Goal: Task Accomplishment & Management: Complete application form

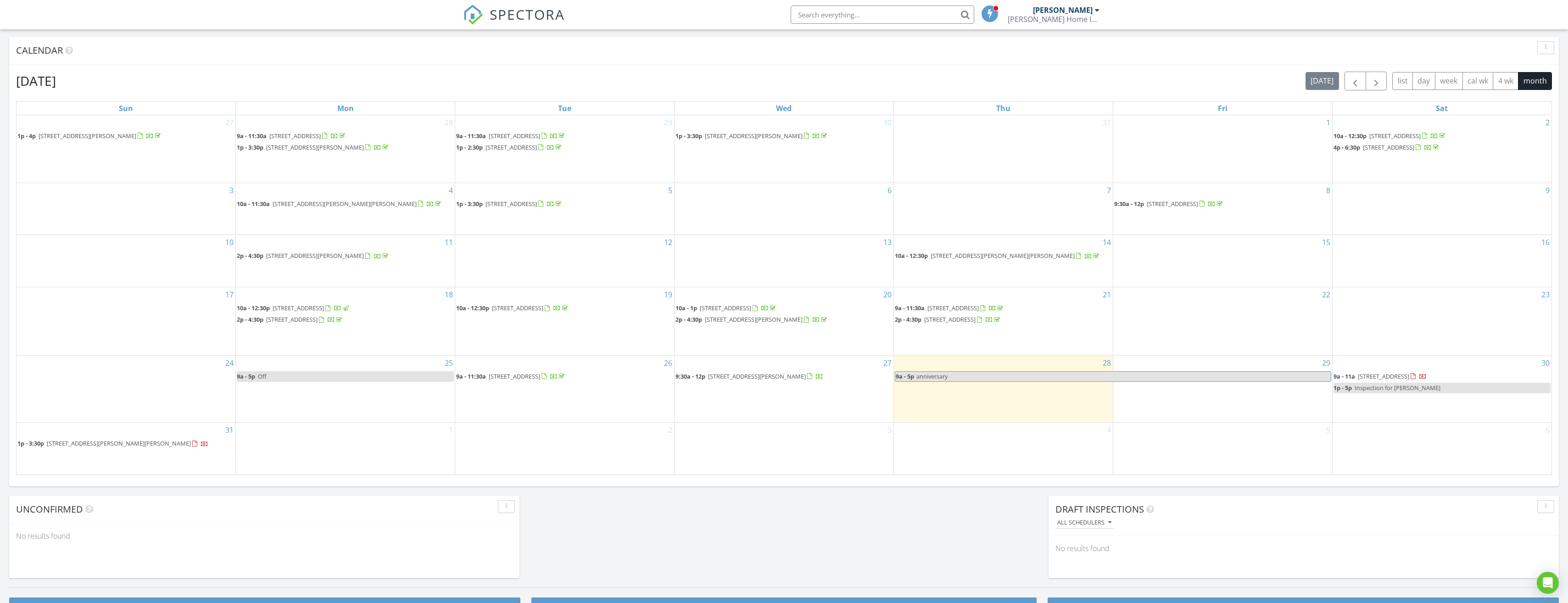
scroll to position [849, 1582]
click at [1408, 412] on div "30 9a - 11a 4945 Mt Tahoma Dr SE Unit A, Lacey 98503 1p - 5p Inspection for Kri…" at bounding box center [1442, 390] width 219 height 67
click at [1434, 378] on link "Inspection" at bounding box center [1439, 374] width 47 height 15
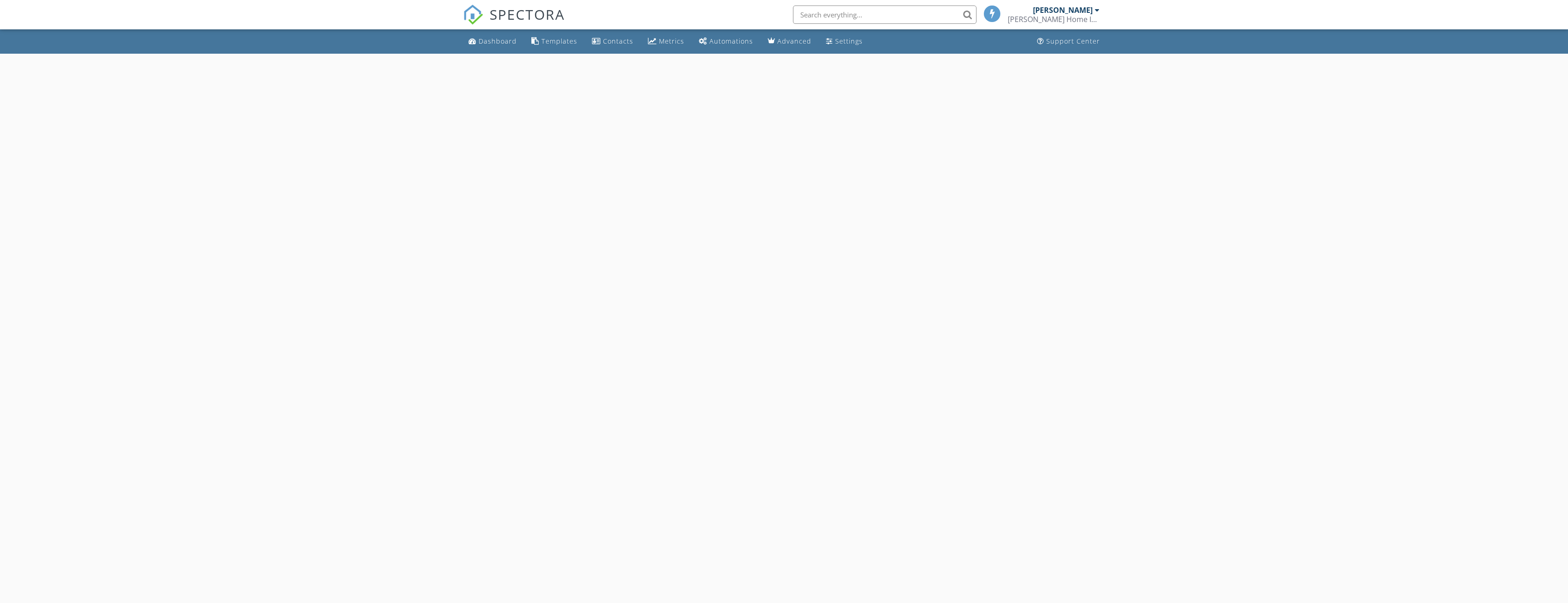
select select "7"
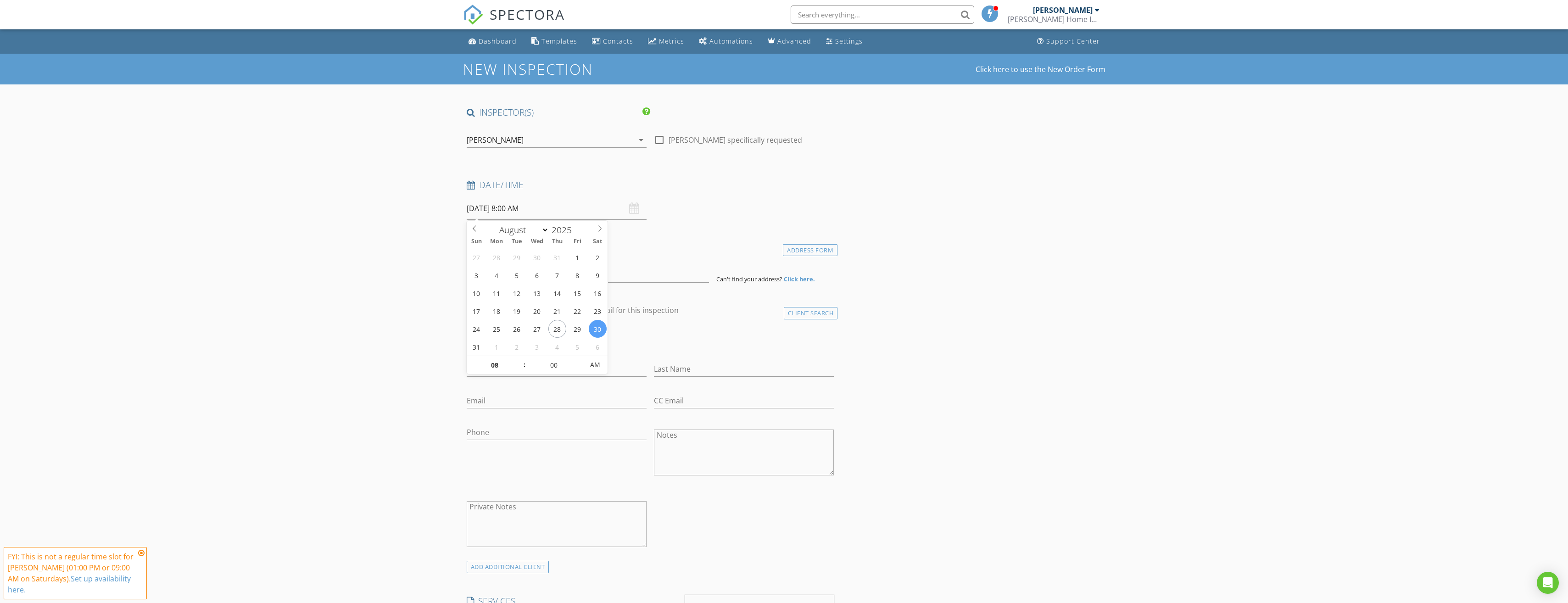
click at [558, 215] on input "08/30/2025 8:00 AM" at bounding box center [556, 209] width 180 height 23
type input "09"
type input "08/30/2025 9:00 AM"
click at [520, 360] on span at bounding box center [520, 360] width 7 height 9
type input "10"
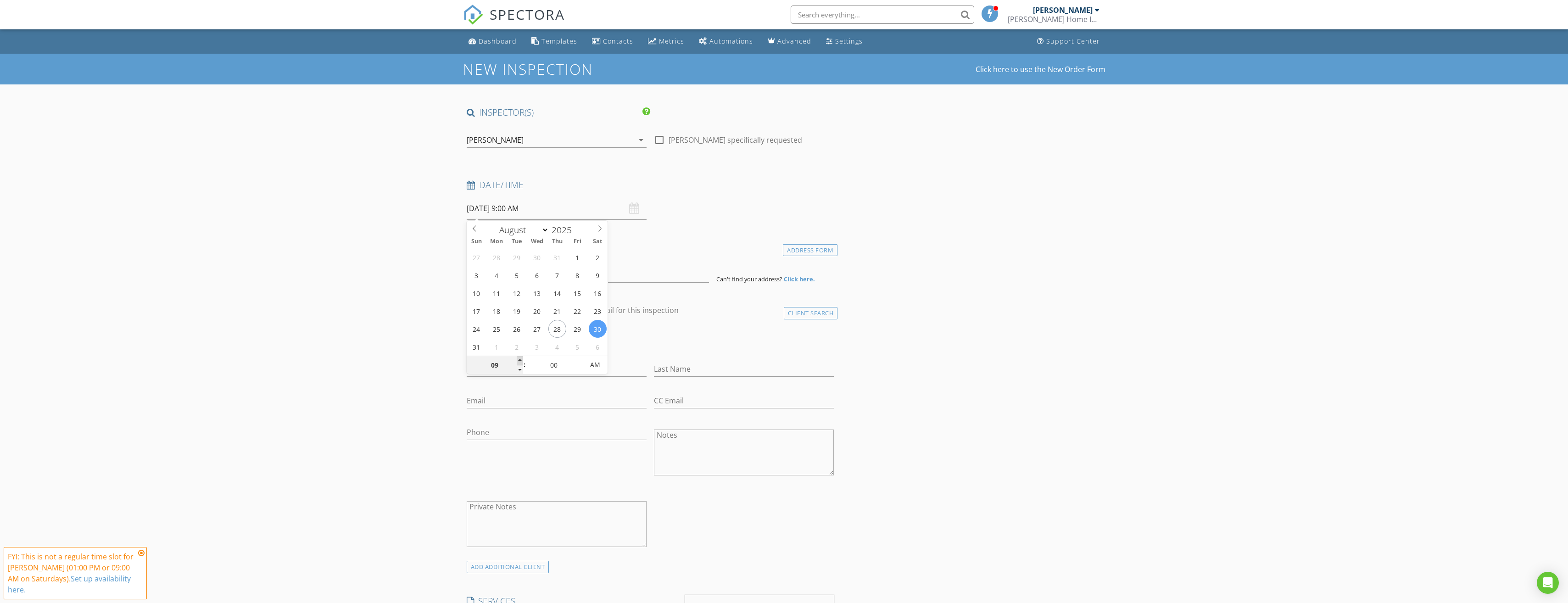
type input "08/30/2025 10:00 AM"
click at [520, 359] on span at bounding box center [520, 360] width 7 height 9
type input "11"
type input "08/30/2025 11:00 AM"
click at [520, 359] on span at bounding box center [520, 360] width 7 height 9
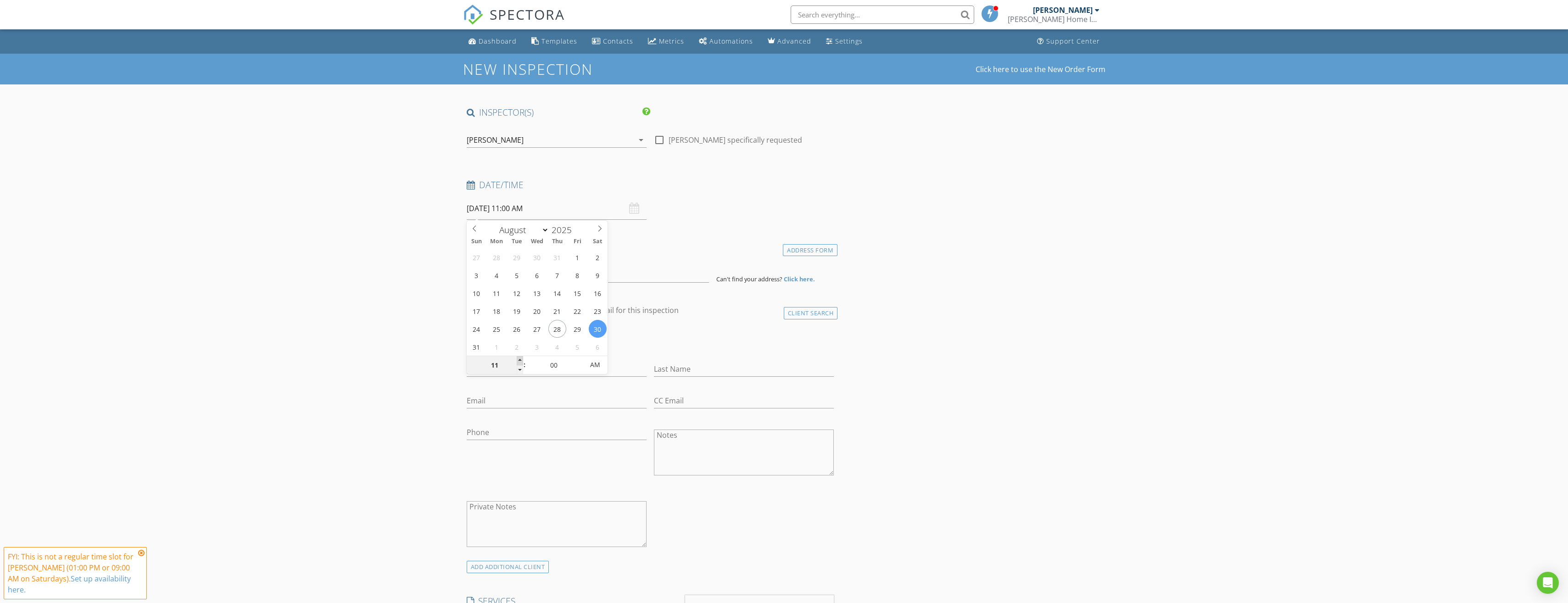
type input "12"
type input "08/30/2025 12:00 PM"
click at [520, 359] on span at bounding box center [520, 360] width 7 height 9
type input "01"
type input "08/30/2025 1:00 PM"
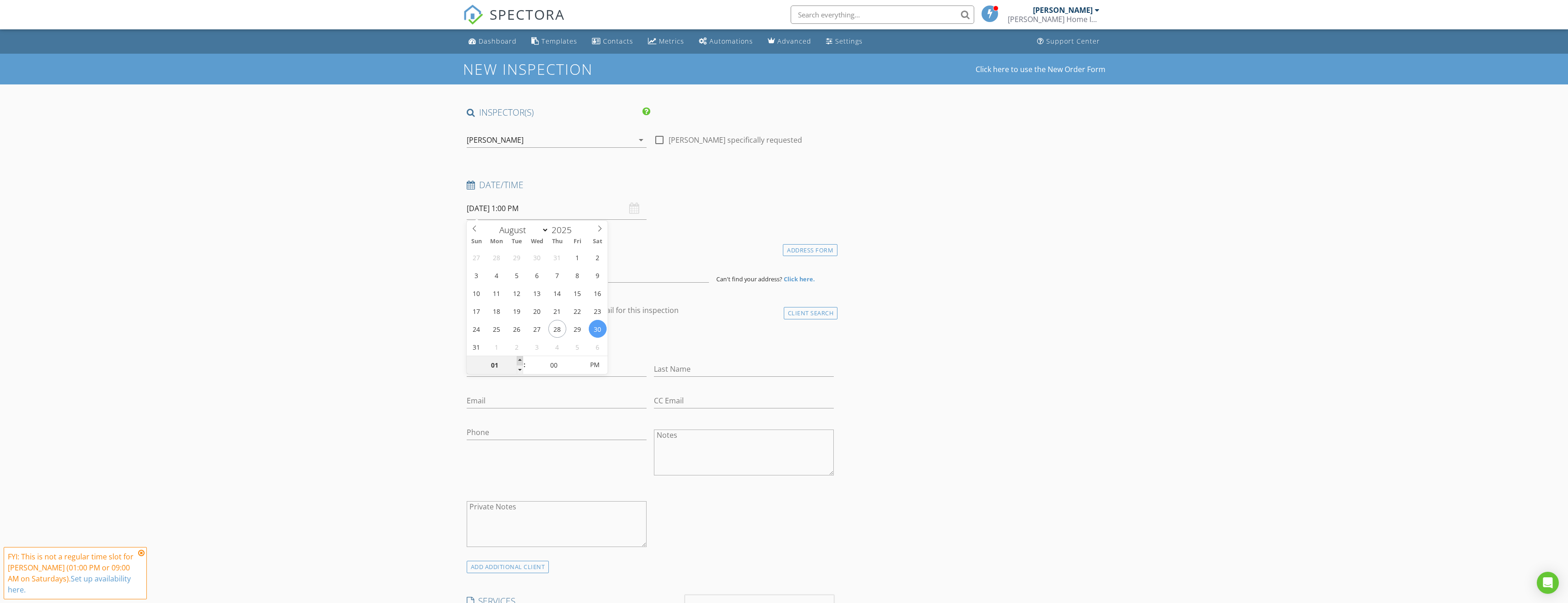
click at [520, 359] on span at bounding box center [520, 360] width 7 height 9
click at [509, 268] on input at bounding box center [587, 272] width 242 height 23
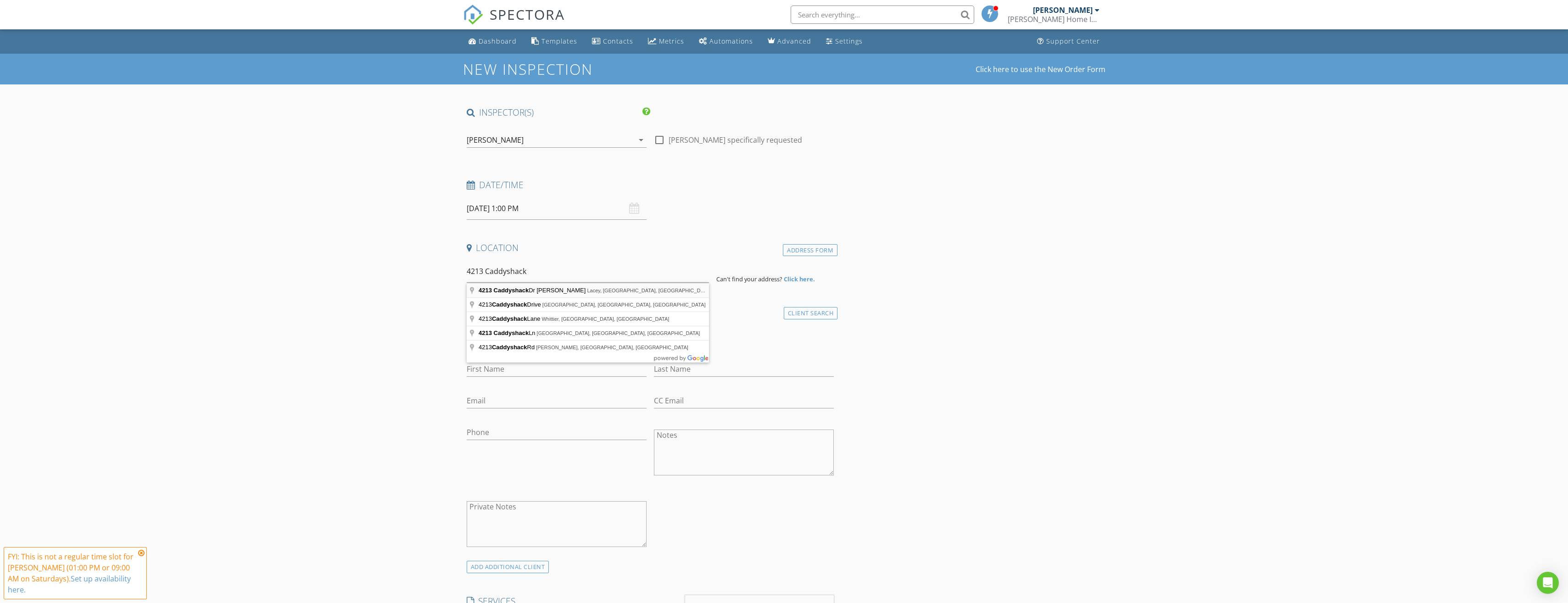
type input "4213 Caddyshack Dr NE, Lacey, WA, USA"
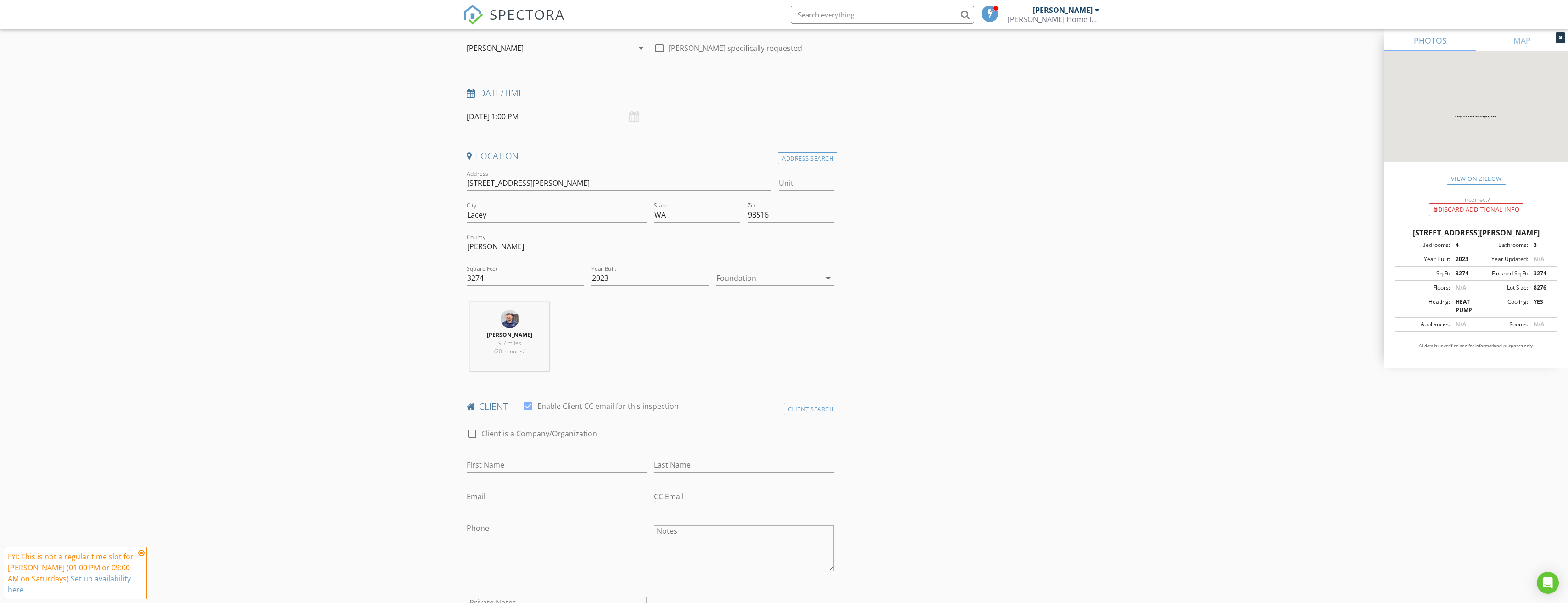
scroll to position [183, 0]
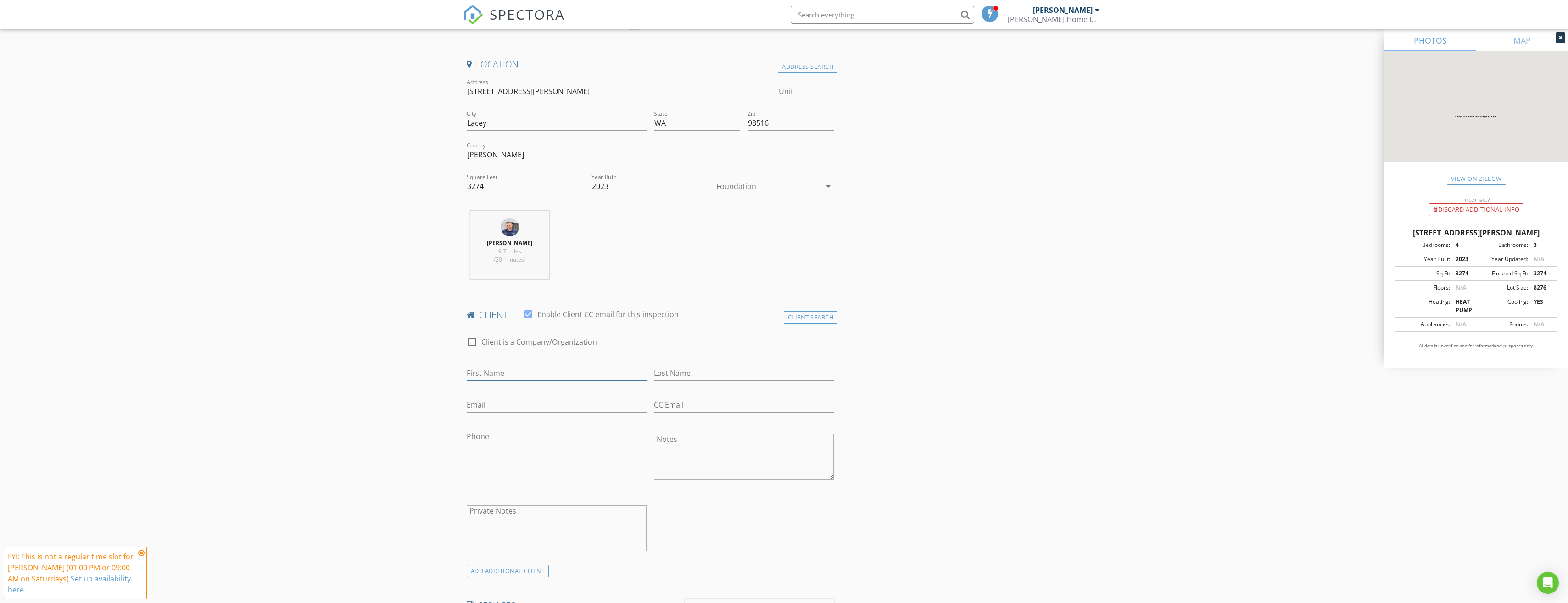
click at [470, 374] on input "First Name" at bounding box center [556, 373] width 180 height 15
type input "Maribel"
type input "Hout"
type input "maribel.hout@icloud.com"
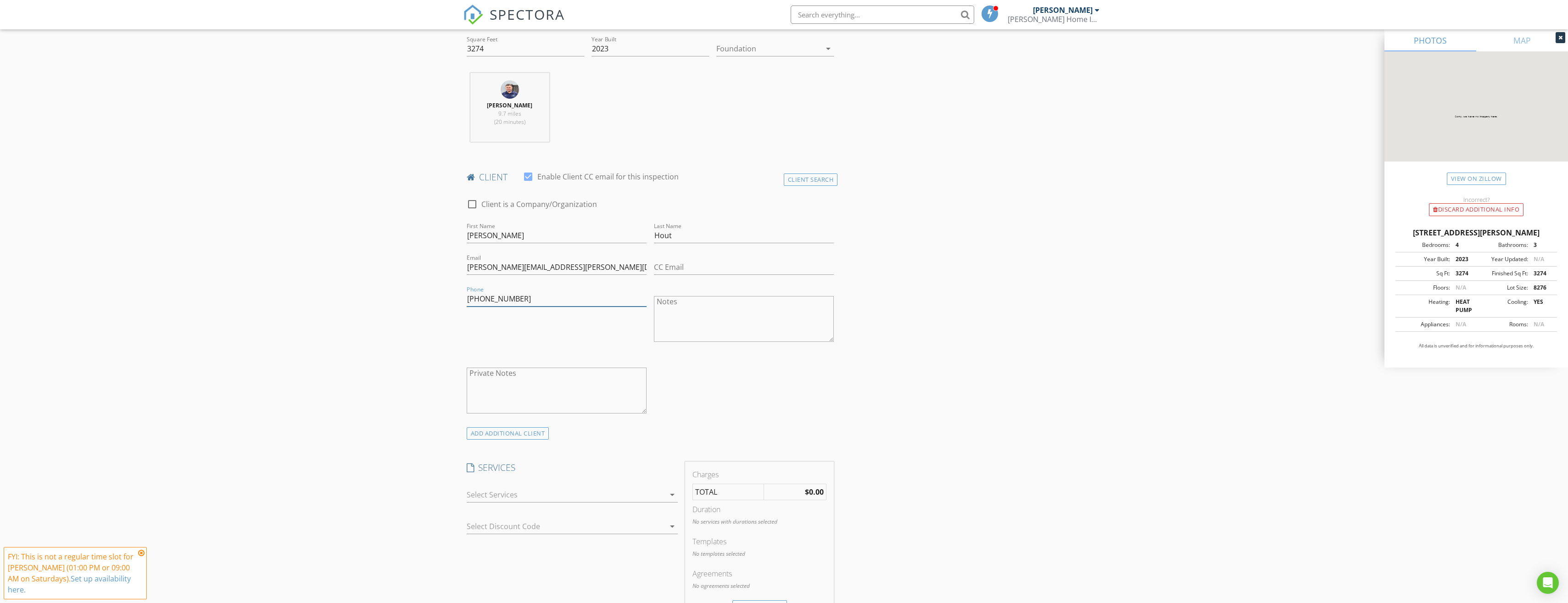
scroll to position [367, 0]
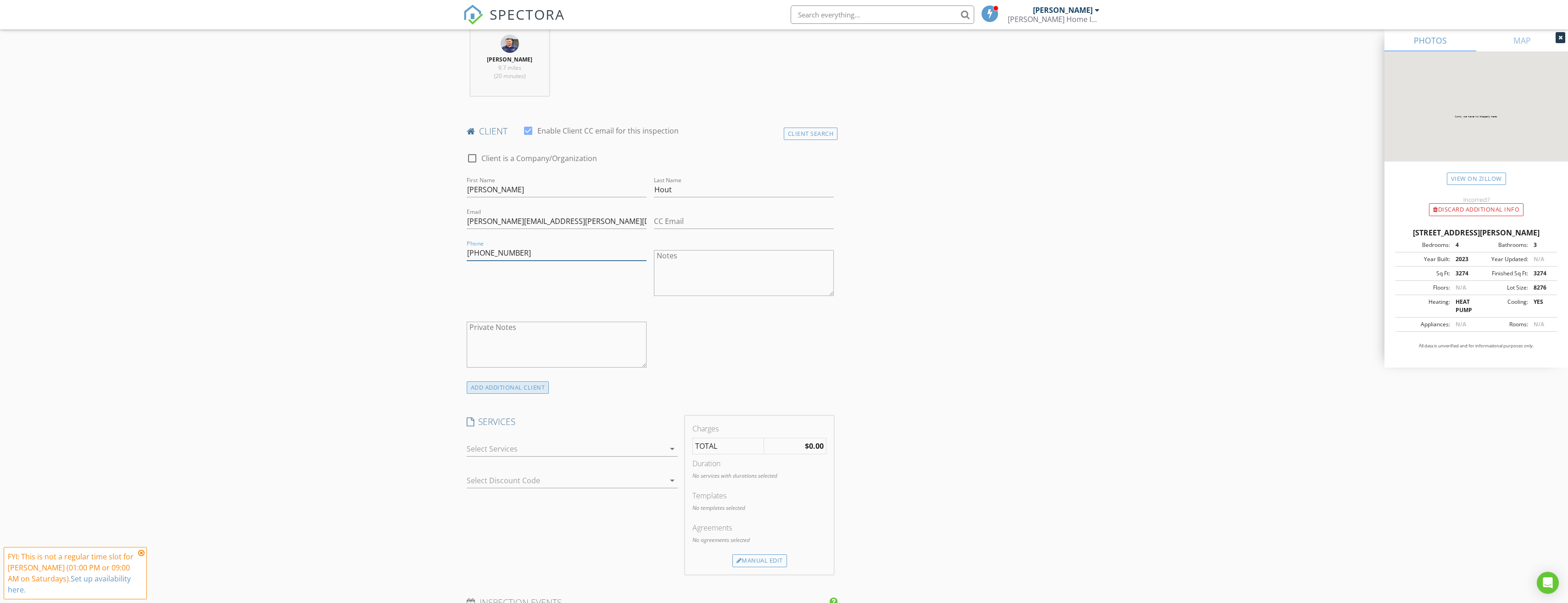
type input "808-321-4923"
click at [493, 384] on div "ADD ADDITIONAL client" at bounding box center [507, 388] width 83 height 12
click at [498, 472] on input "First Name" at bounding box center [556, 468] width 180 height 15
type input "Brian"
type input "Hout"
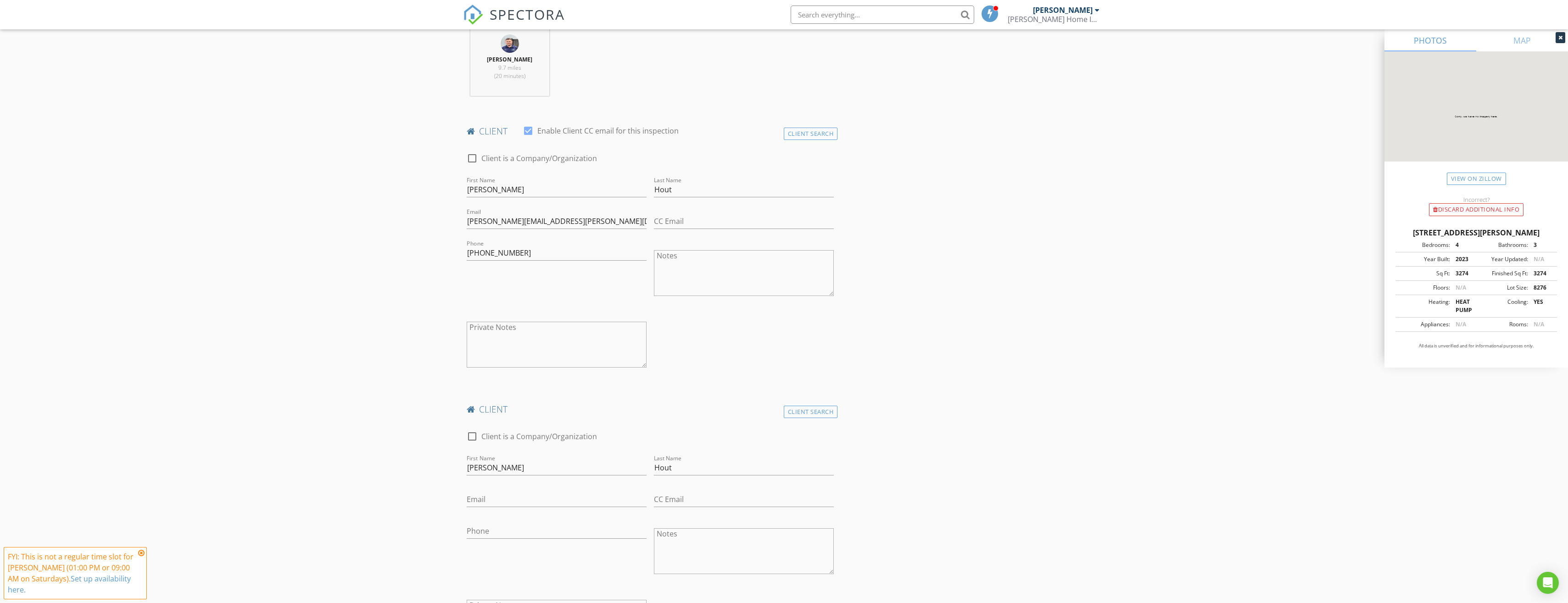
click at [418, 457] on div "New Inspection Click here to use the New Order Form INSPECTOR(S) check_box Keit…" at bounding box center [784, 609] width 1568 height 1846
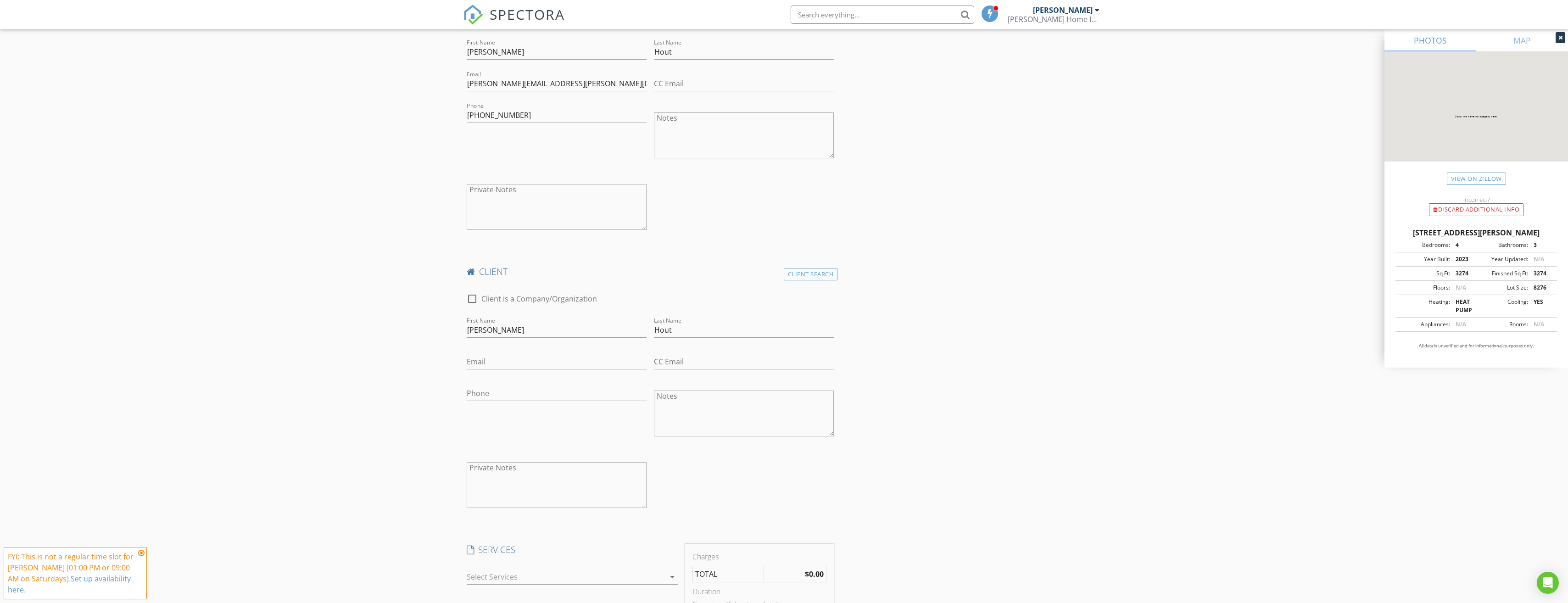
scroll to position [597, 0]
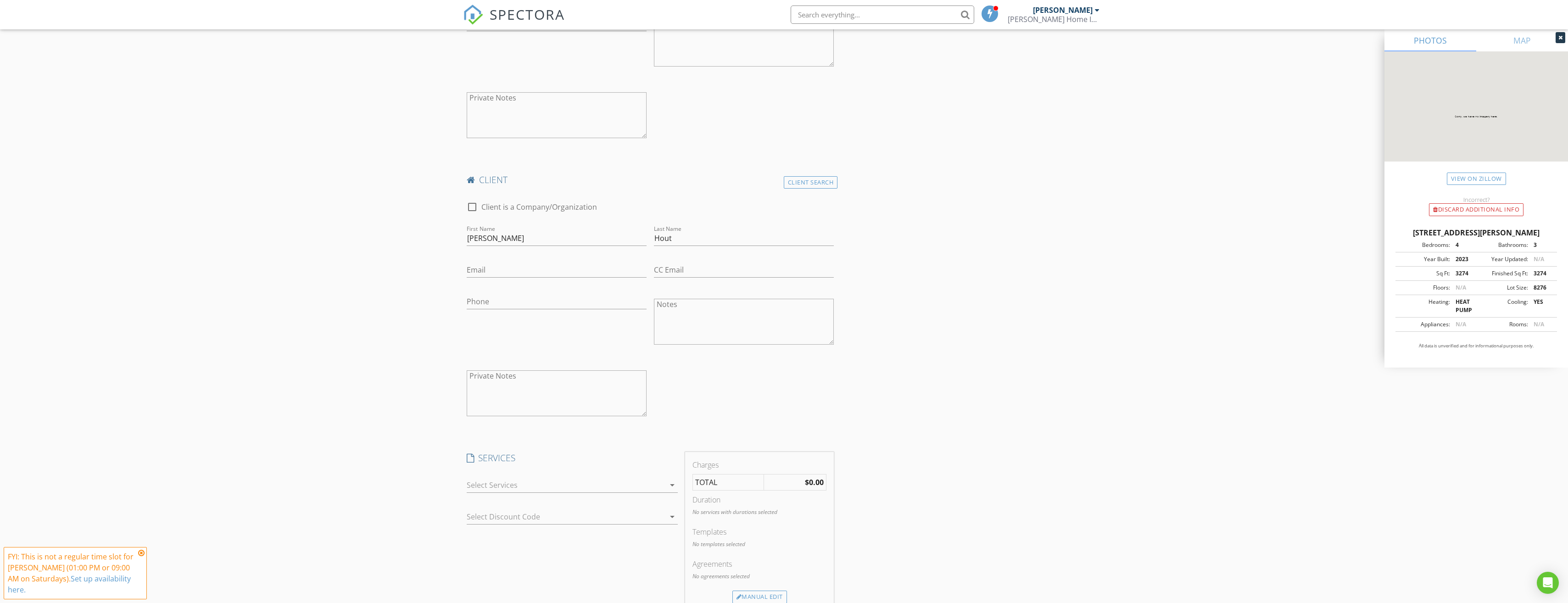
click at [494, 487] on div at bounding box center [565, 485] width 198 height 15
click at [481, 490] on div at bounding box center [480, 489] width 16 height 16
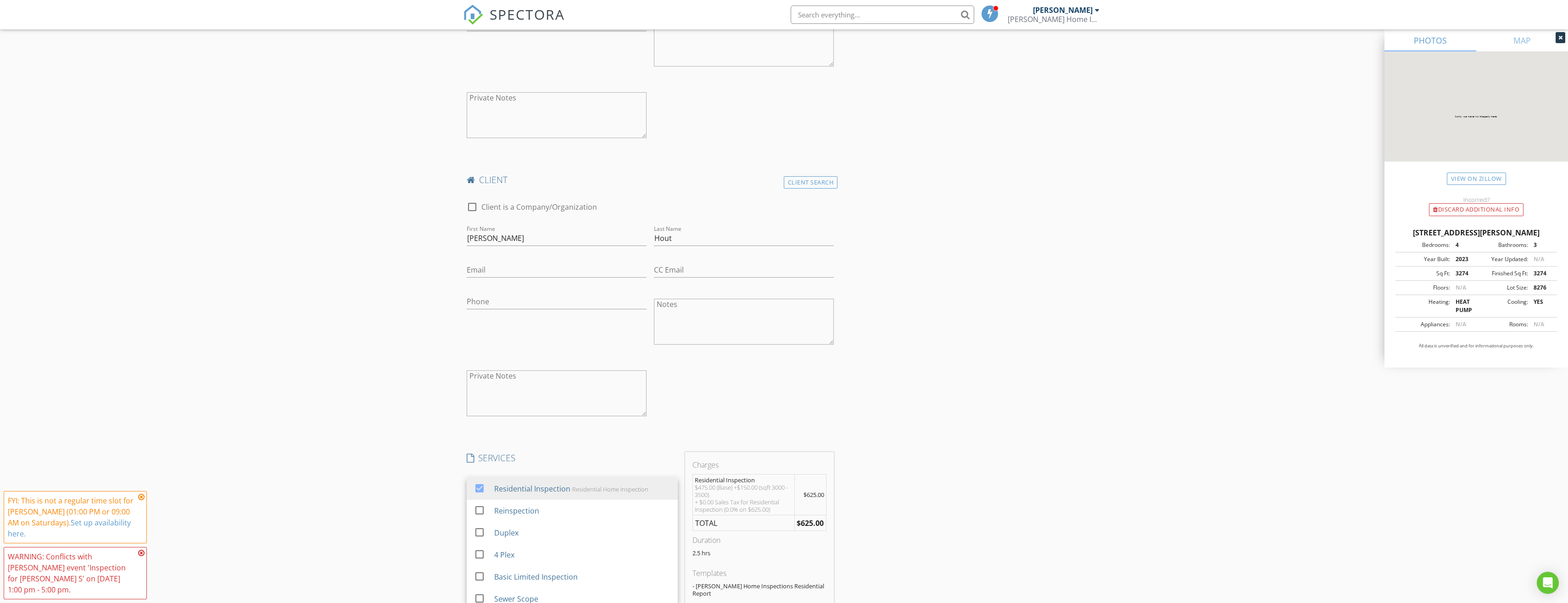
click at [431, 456] on div "New Inspection Click here to use the New Order Form INSPECTOR(S) check_box Keit…" at bounding box center [784, 398] width 1568 height 1882
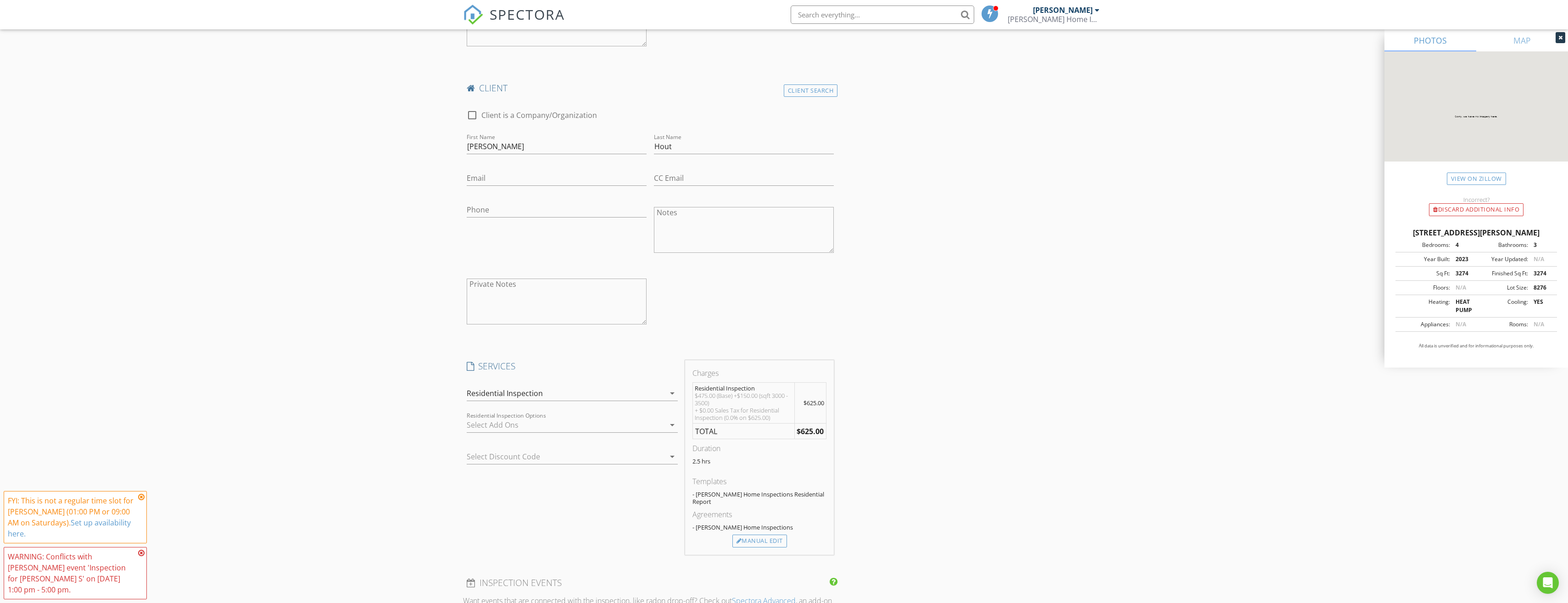
click at [474, 459] on div at bounding box center [559, 457] width 185 height 15
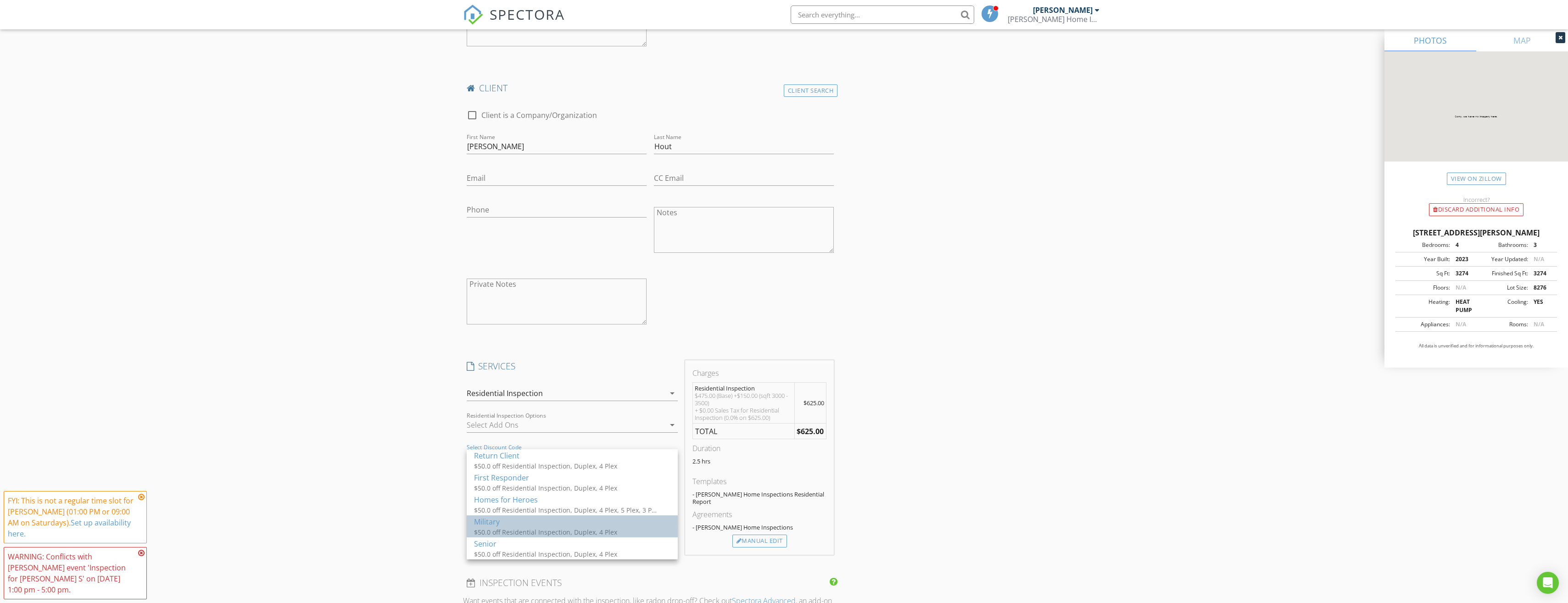
click at [492, 520] on div "Military" at bounding box center [572, 522] width 196 height 11
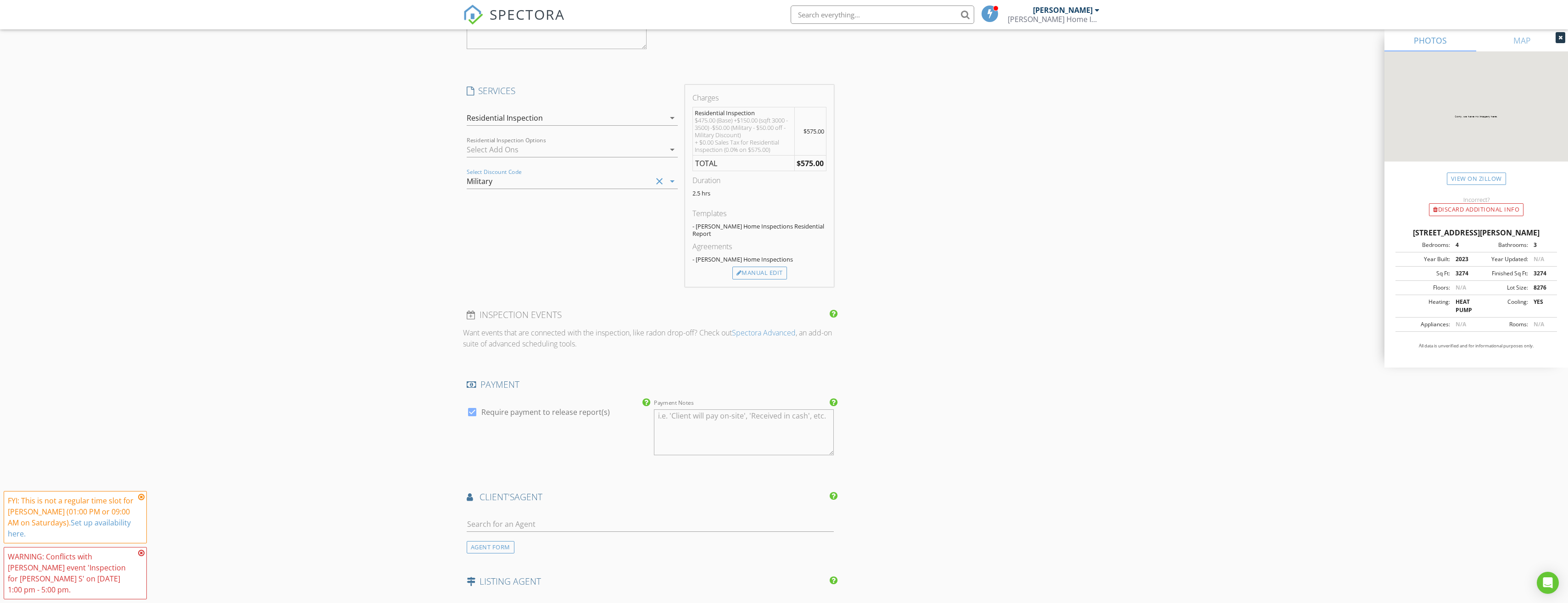
scroll to position [1010, 0]
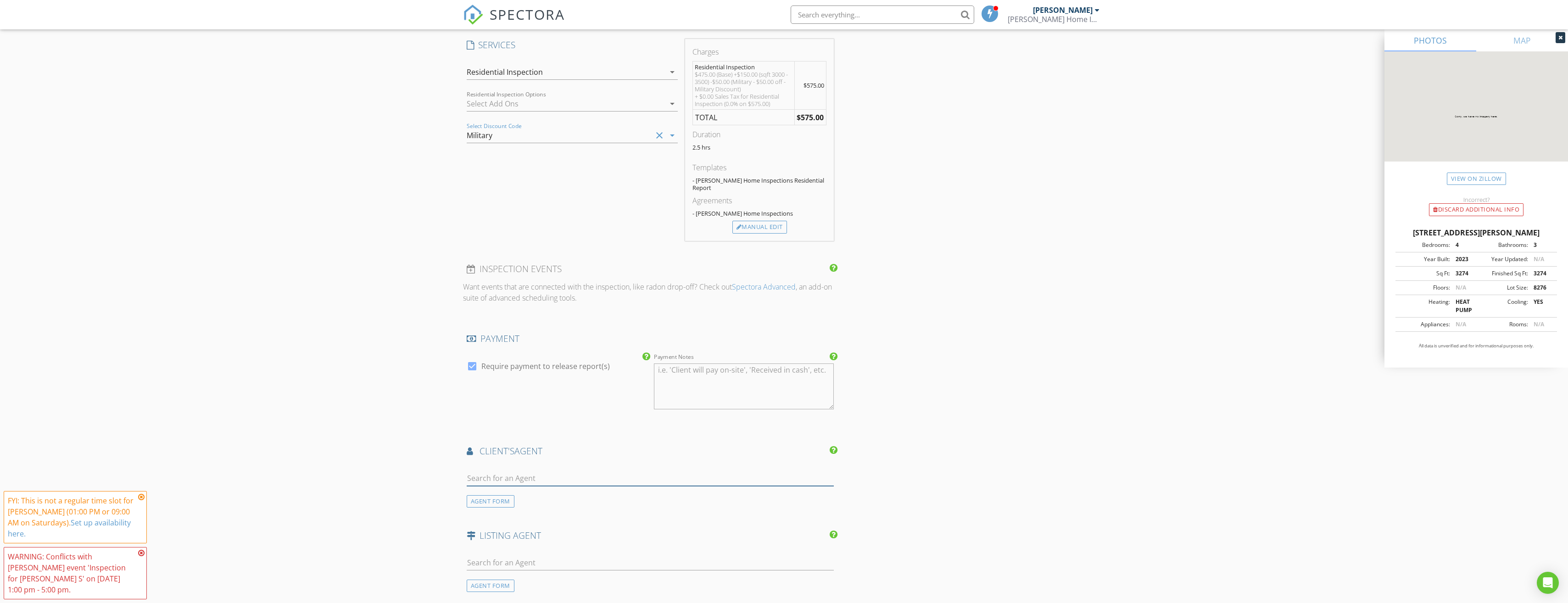
click at [528, 471] on input "text" at bounding box center [650, 478] width 367 height 15
type input "kristin"
click at [501, 500] on div "Next Home South Sound" at bounding box center [536, 504] width 87 height 7
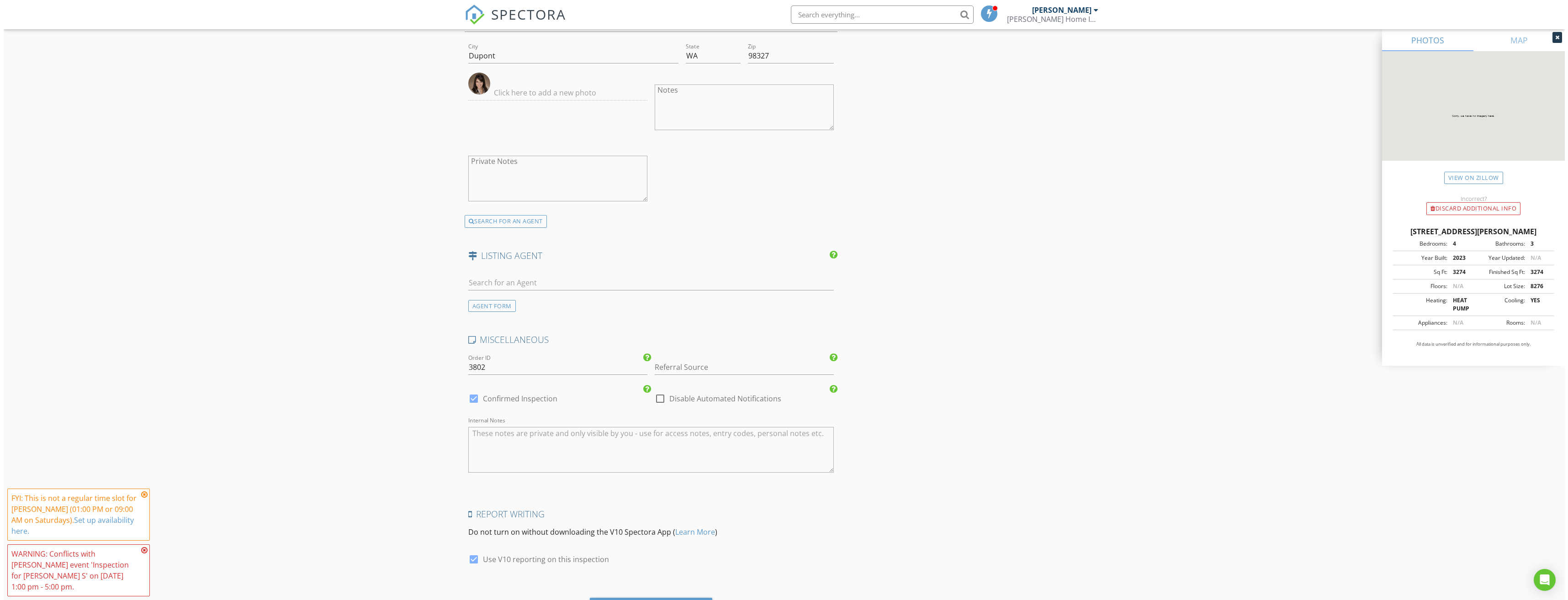
scroll to position [1597, 0]
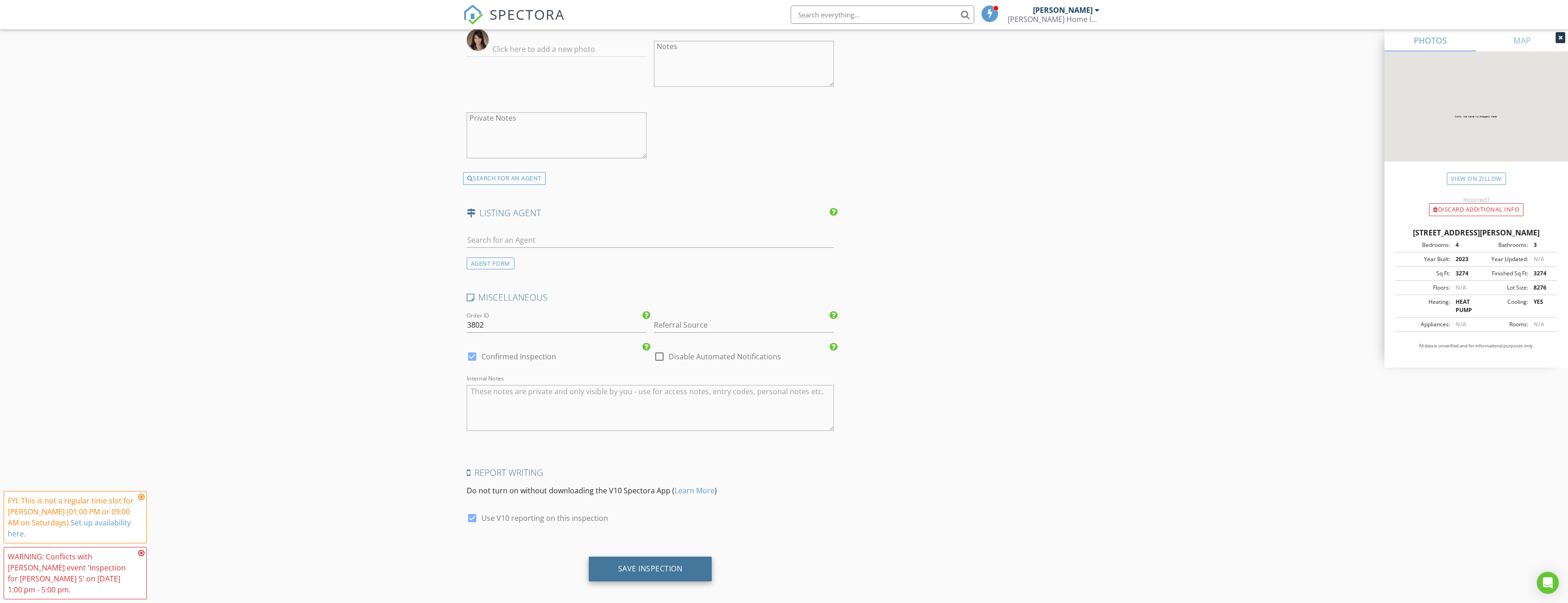
click at [627, 564] on div "Save Inspection" at bounding box center [650, 568] width 65 height 9
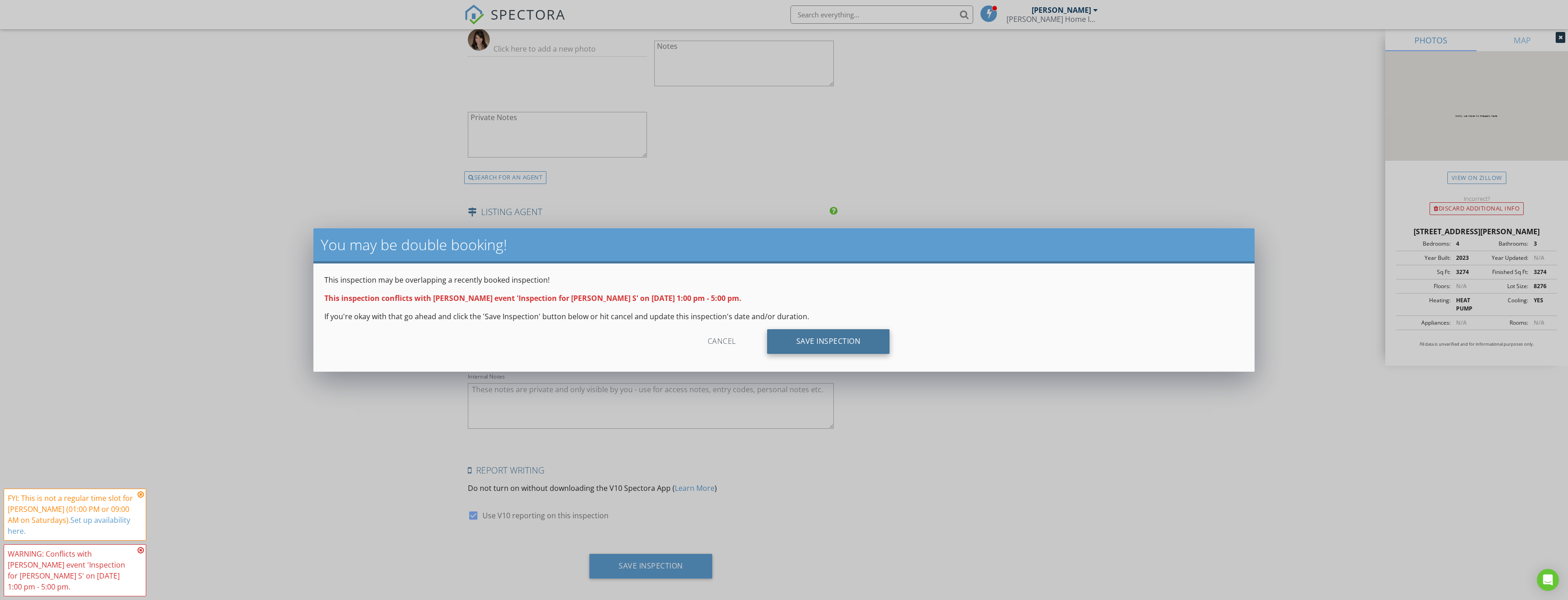
click at [810, 343] on div "Save Inspection" at bounding box center [828, 341] width 123 height 25
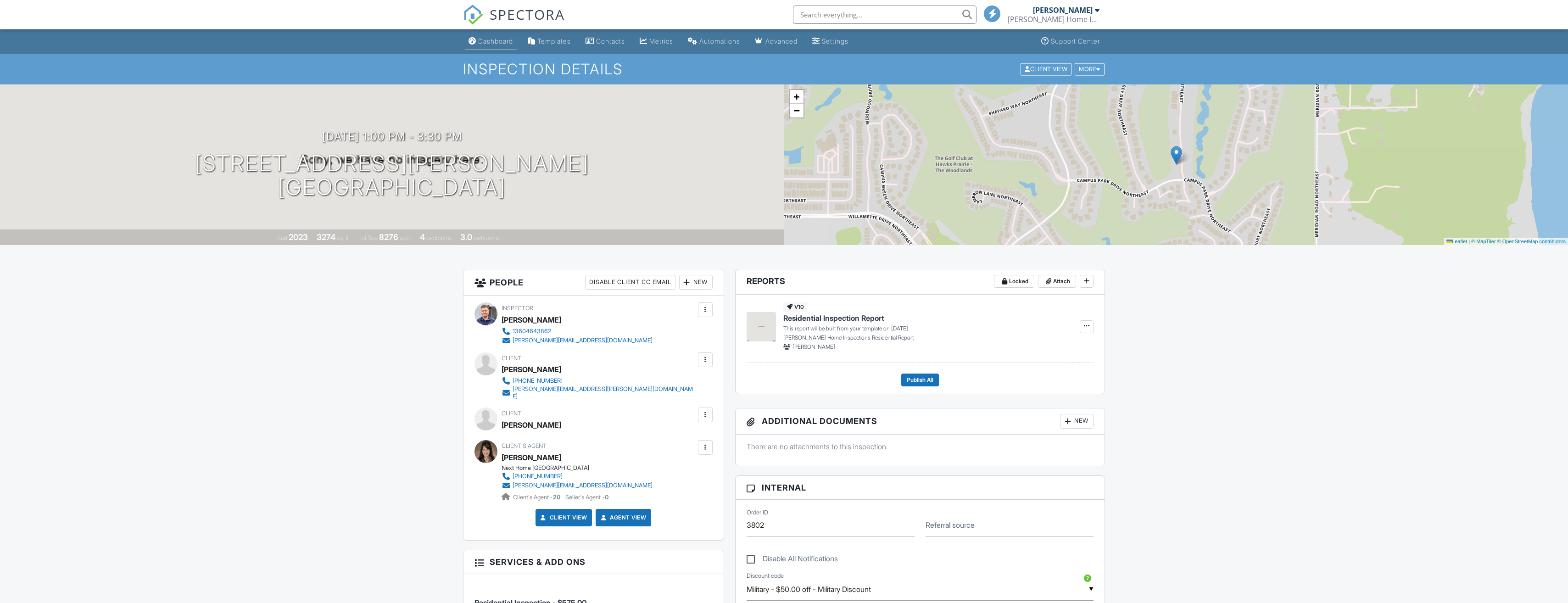
click at [500, 45] on div "Dashboard" at bounding box center [495, 41] width 35 height 8
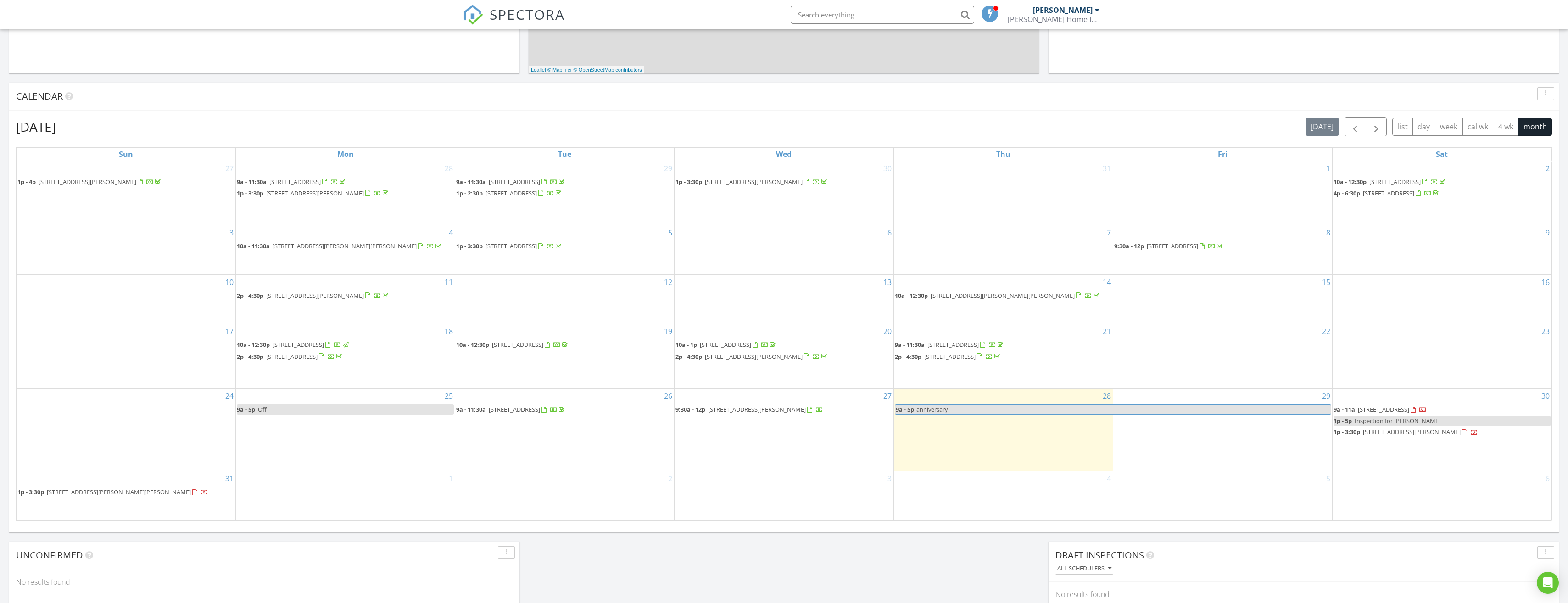
scroll to position [367, 0]
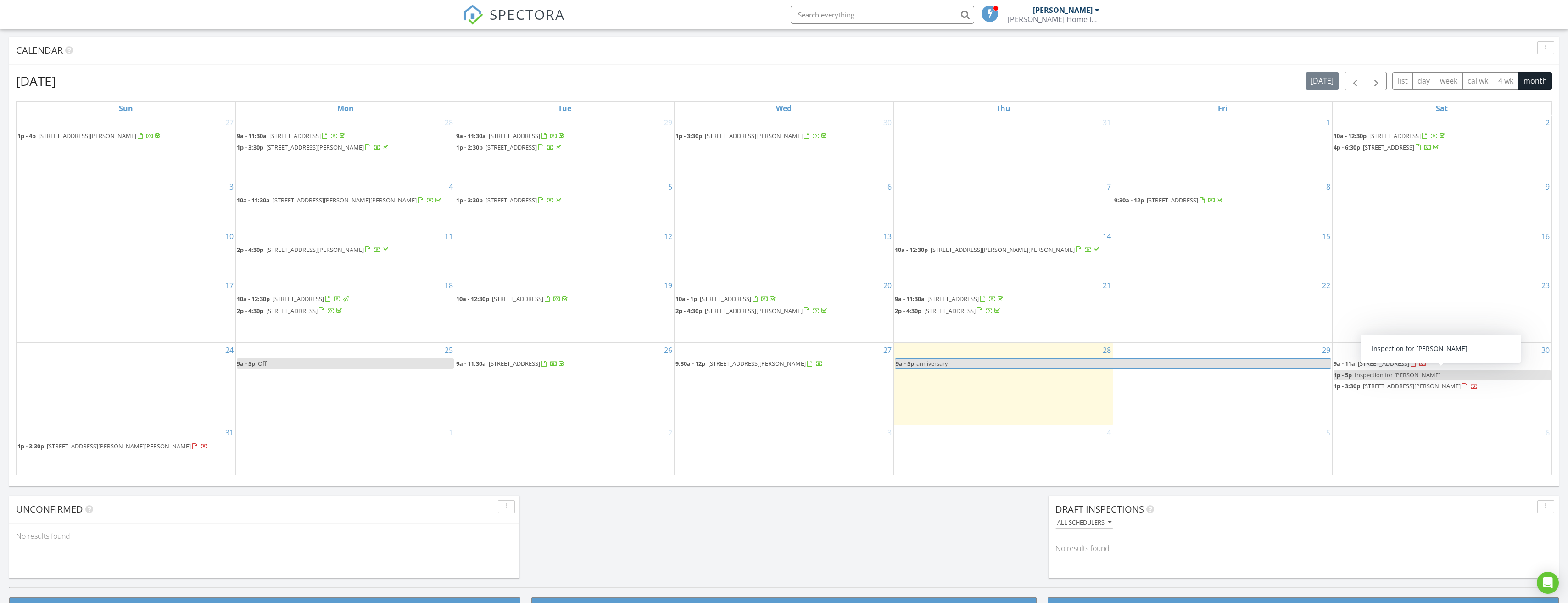
click at [1382, 374] on span "Inspection for Kristin S" at bounding box center [1397, 375] width 86 height 9
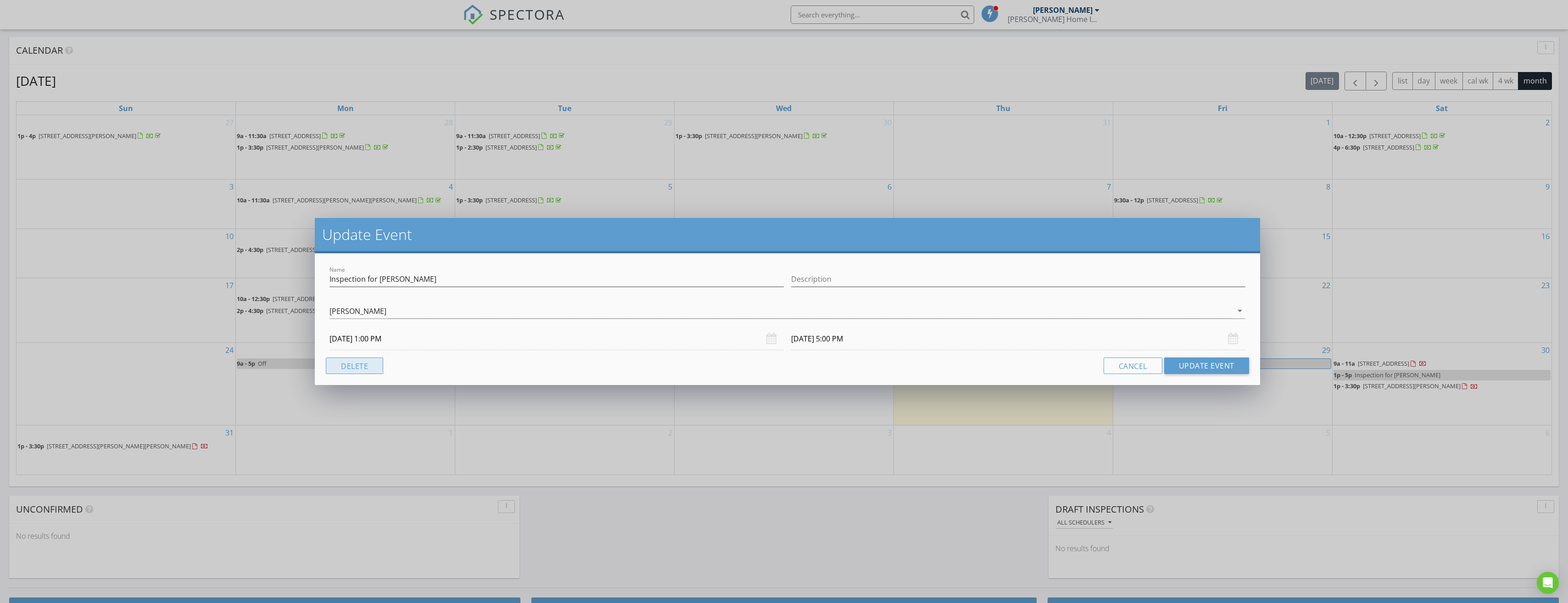
click at [358, 361] on button "Delete" at bounding box center [355, 366] width 57 height 17
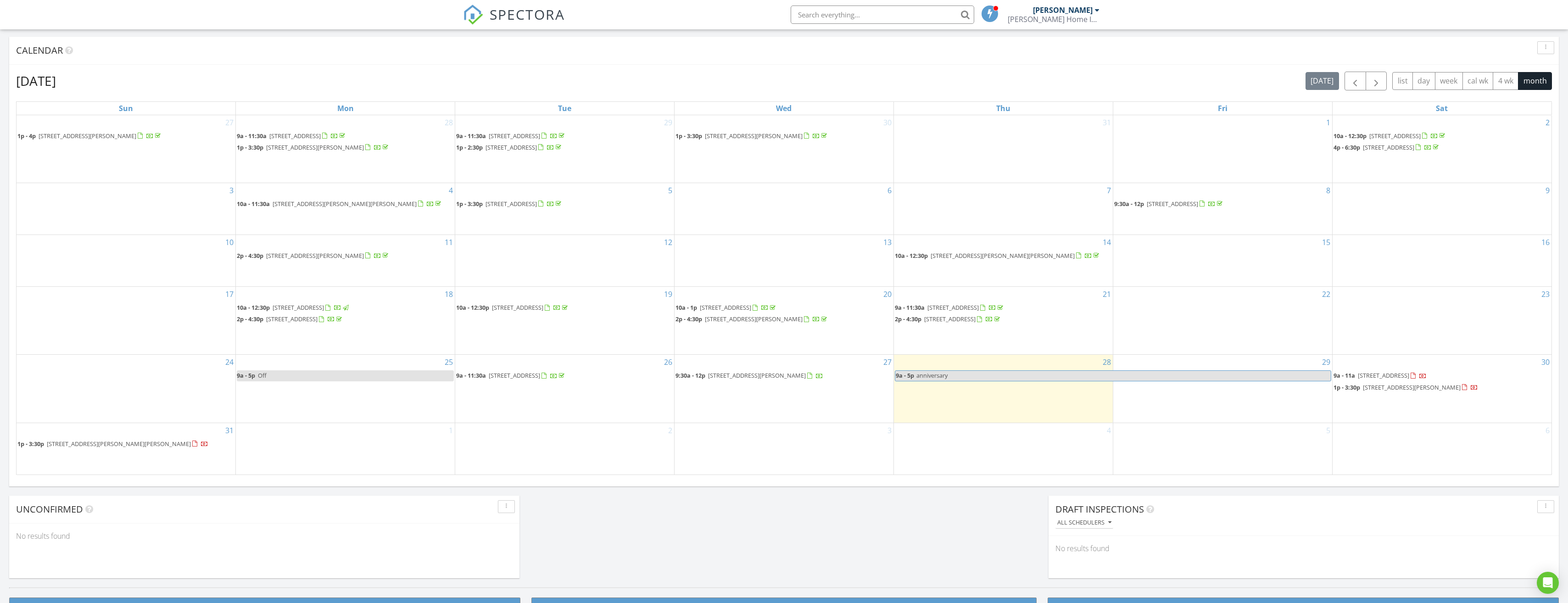
click at [347, 376] on link "9a - 5p Off" at bounding box center [345, 375] width 217 height 10
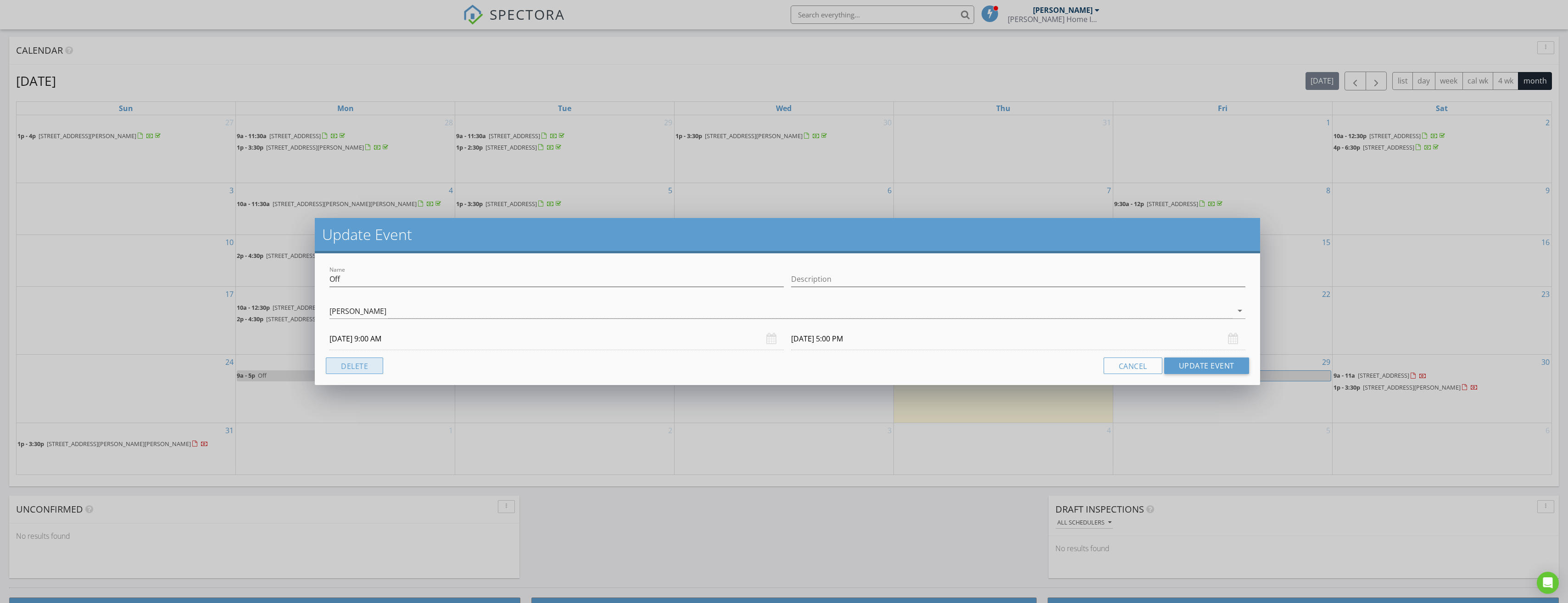
click at [350, 366] on button "Delete" at bounding box center [355, 366] width 57 height 17
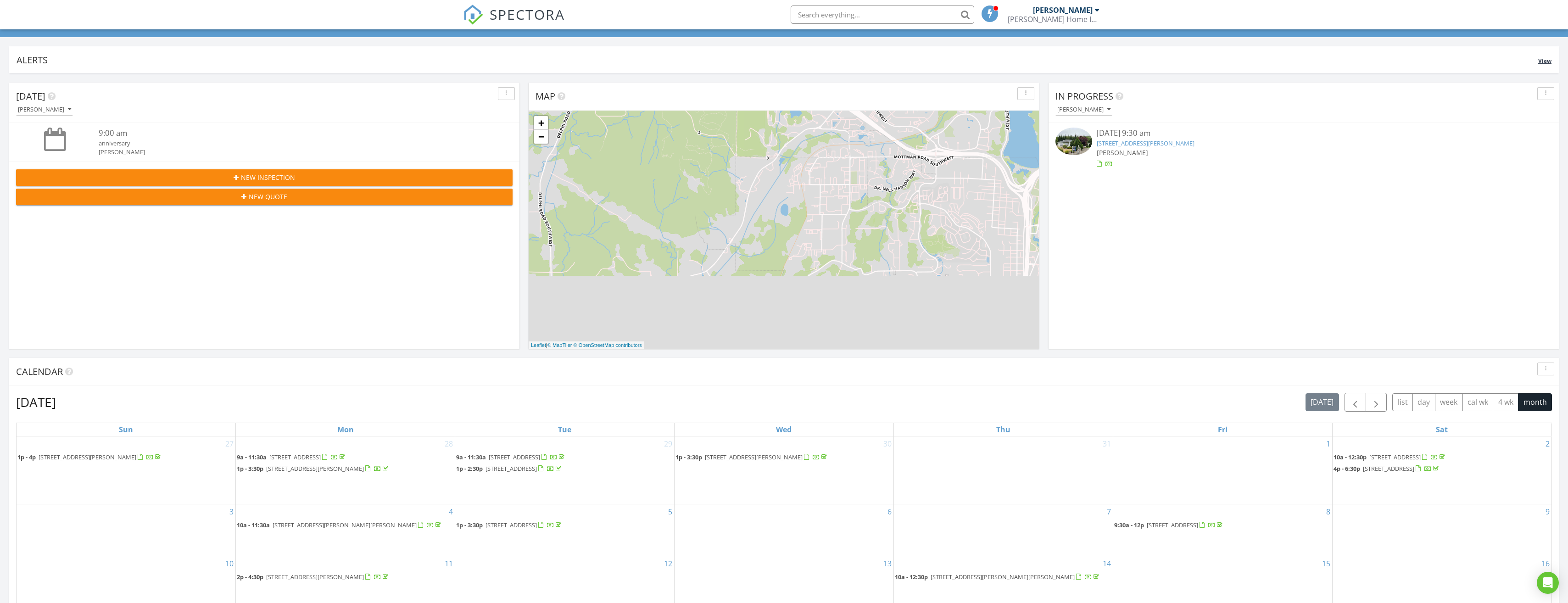
scroll to position [0, 0]
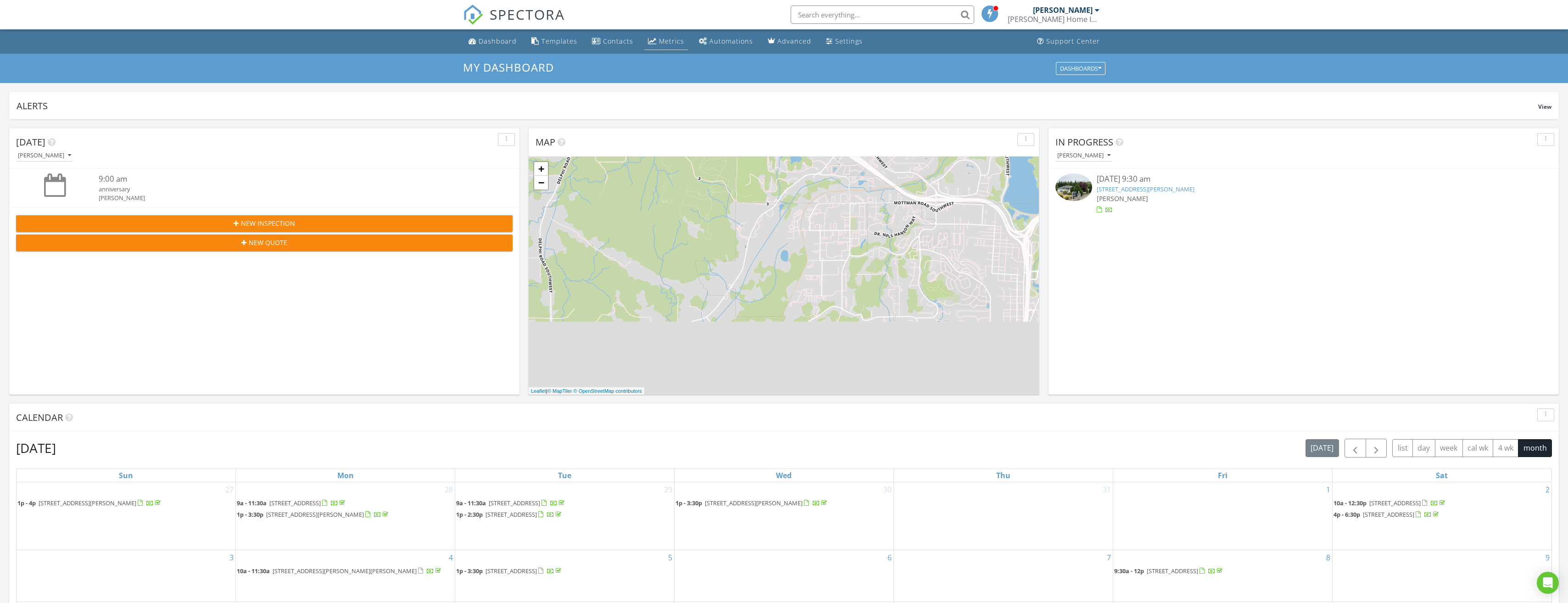
click at [673, 43] on div "Metrics" at bounding box center [671, 41] width 25 height 9
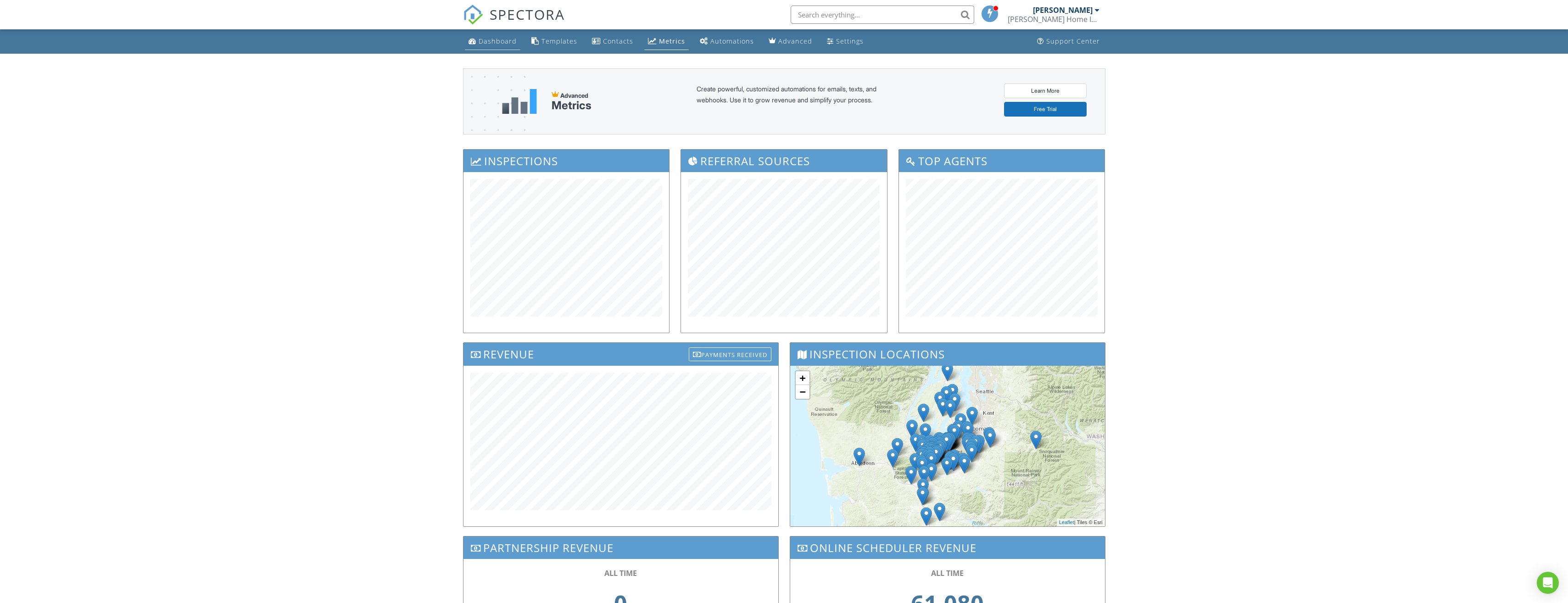
click at [495, 42] on div "Dashboard" at bounding box center [498, 41] width 38 height 9
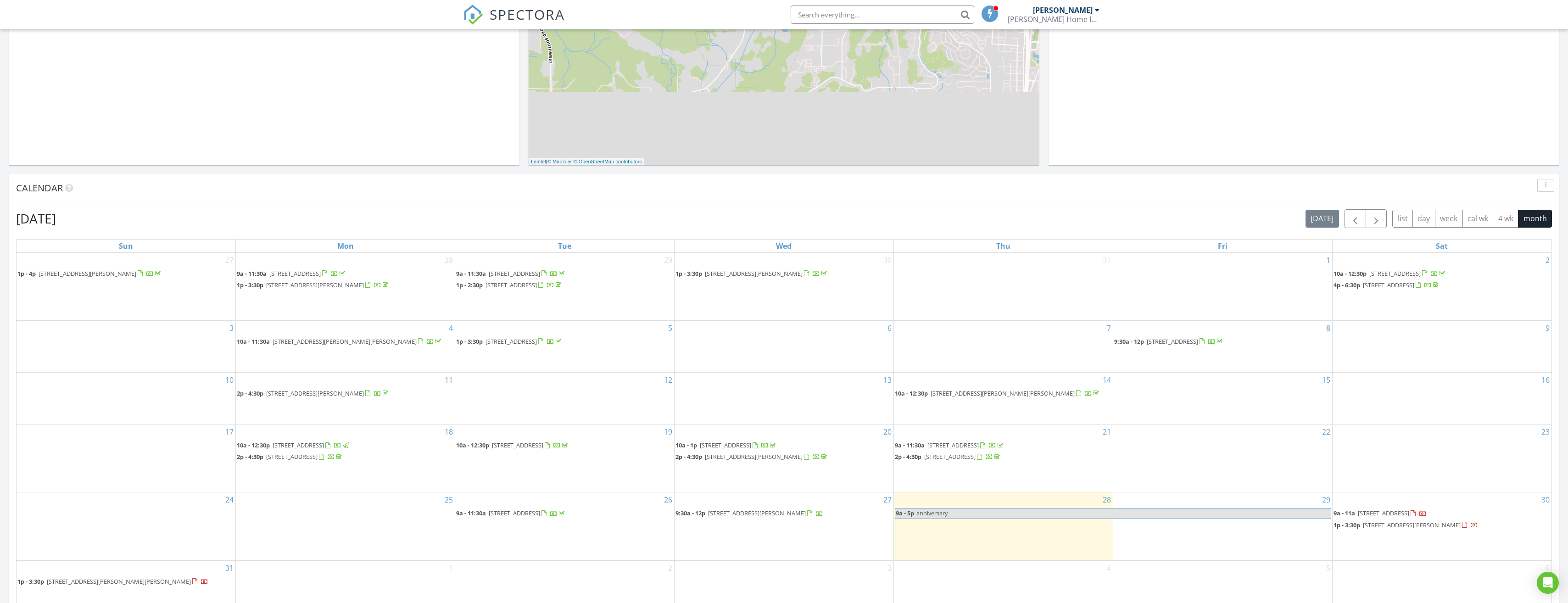
scroll to position [275, 0]
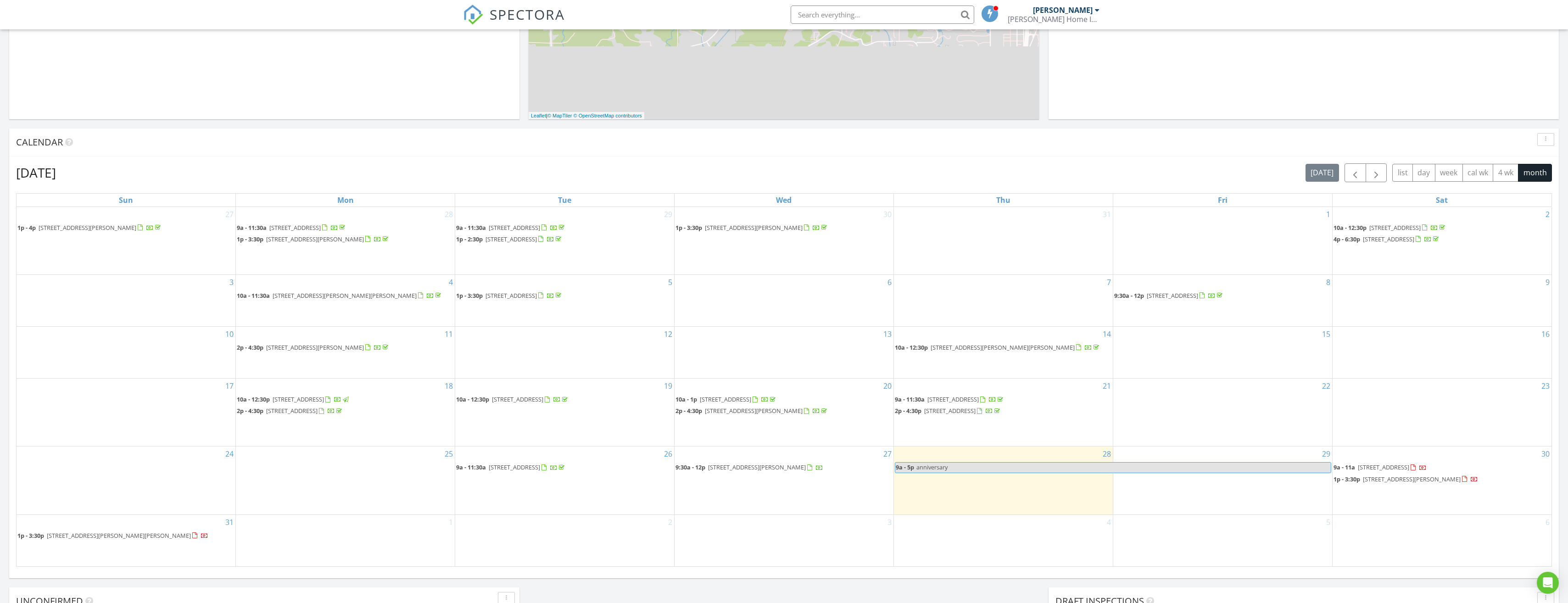
click at [730, 467] on span "[STREET_ADDRESS][PERSON_NAME]" at bounding box center [757, 467] width 98 height 9
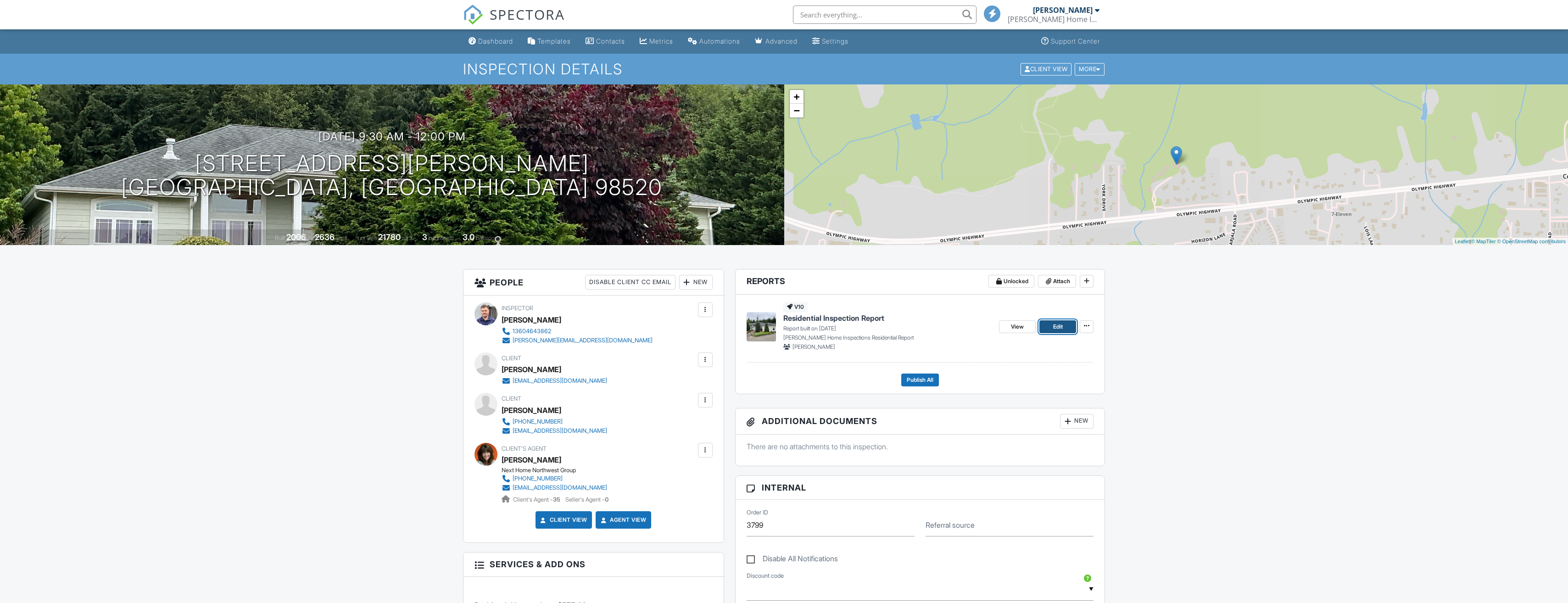
click at [1053, 328] on span "Edit" at bounding box center [1058, 327] width 10 height 9
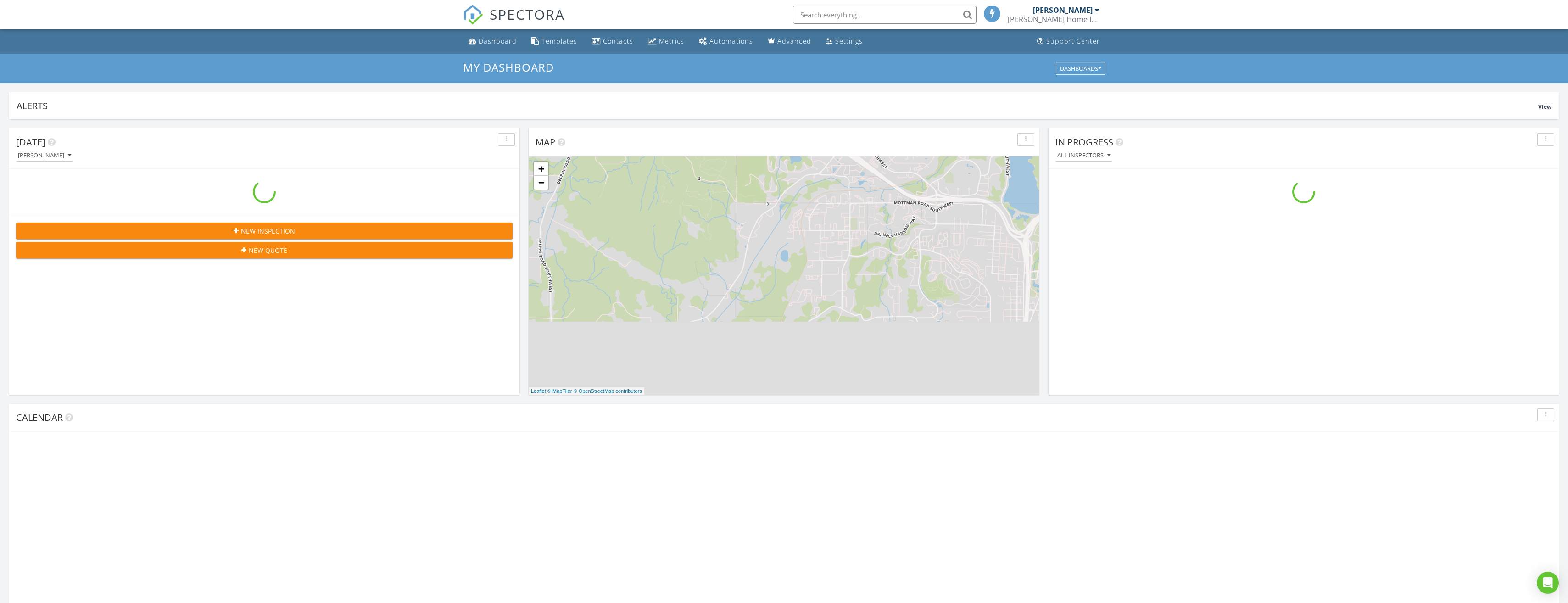
scroll to position [849, 1582]
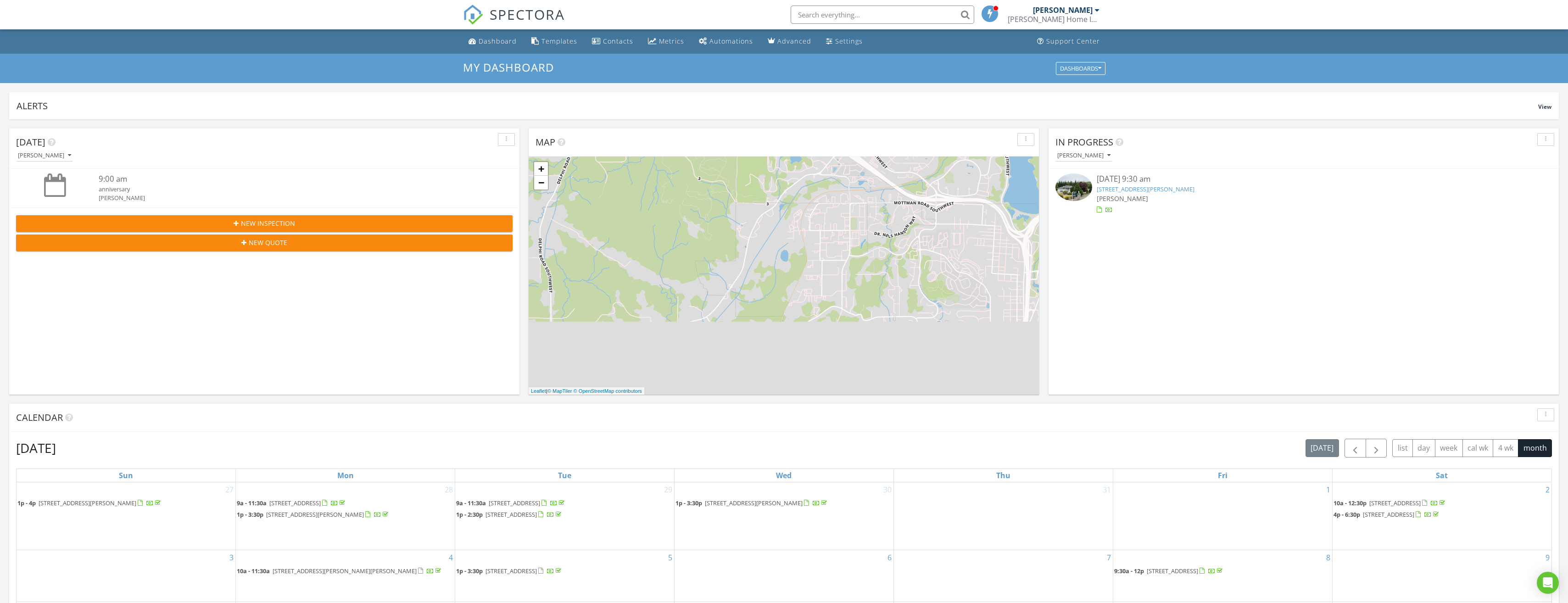
click at [1119, 193] on link "[STREET_ADDRESS][PERSON_NAME]" at bounding box center [1146, 189] width 98 height 9
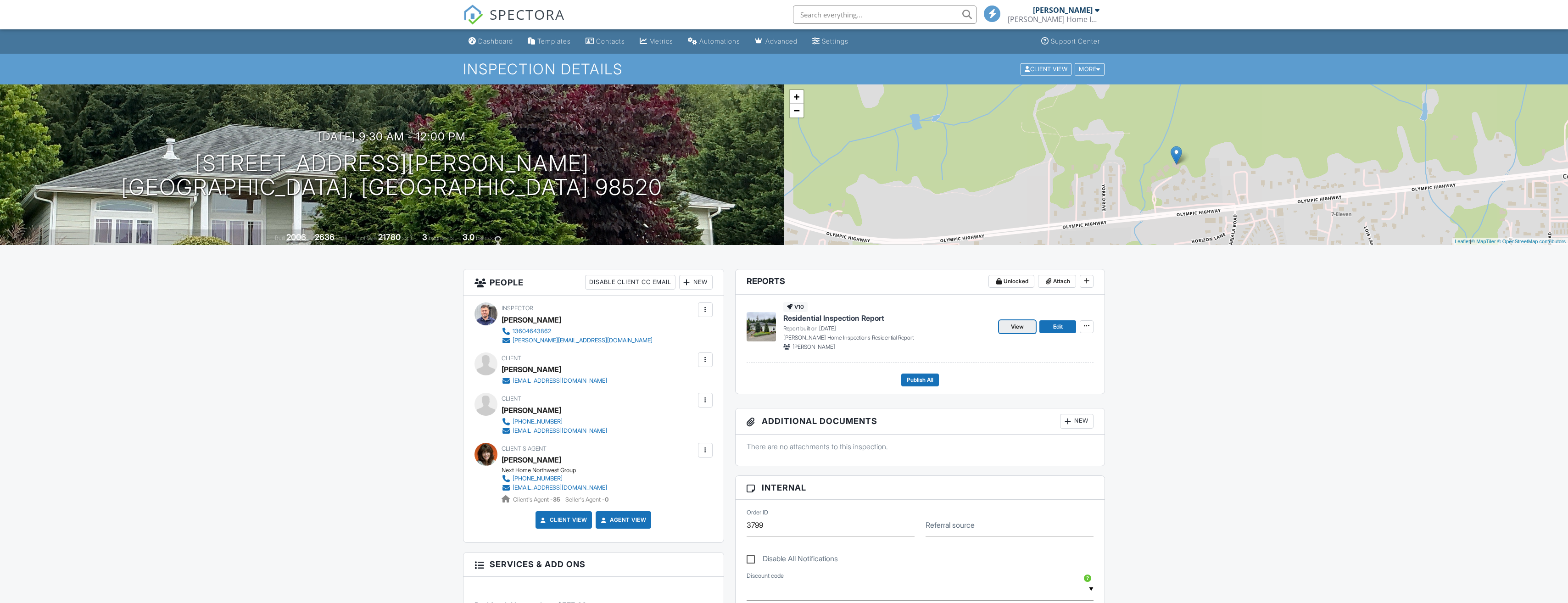
click at [1009, 327] on link "View" at bounding box center [1017, 327] width 37 height 13
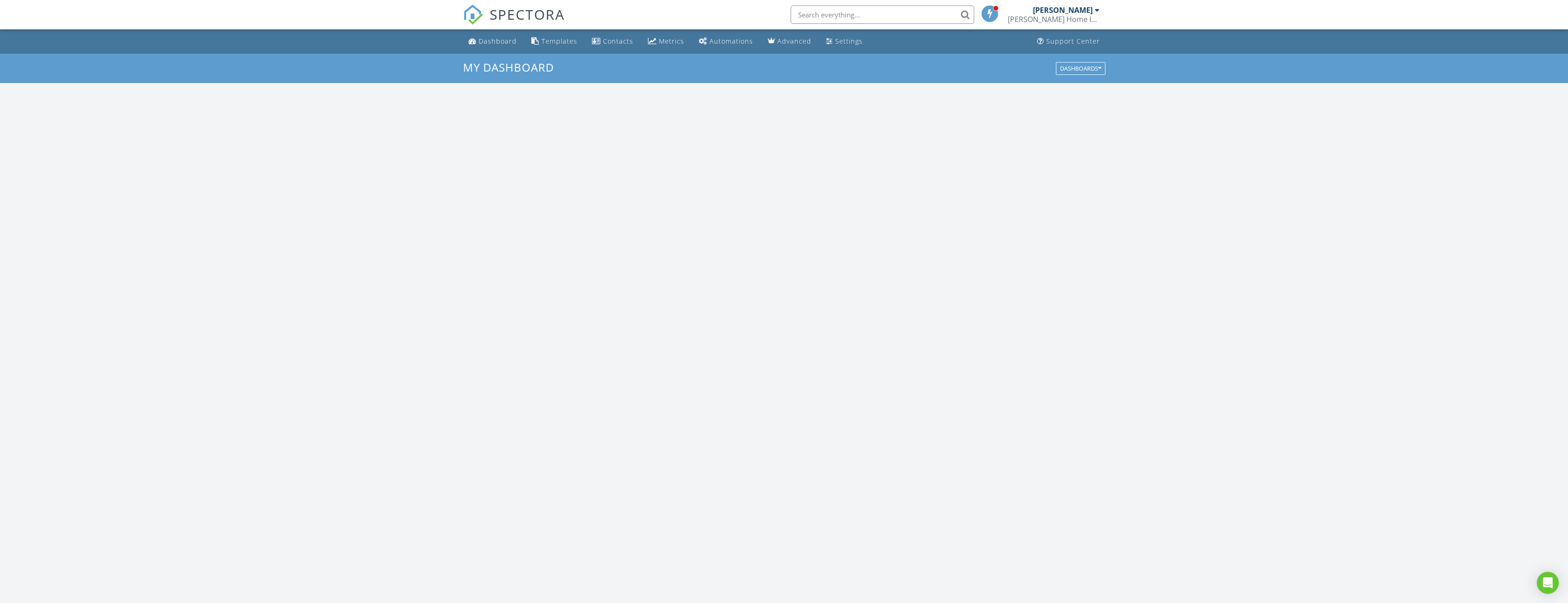
scroll to position [849, 1582]
